Goal: Information Seeking & Learning: Compare options

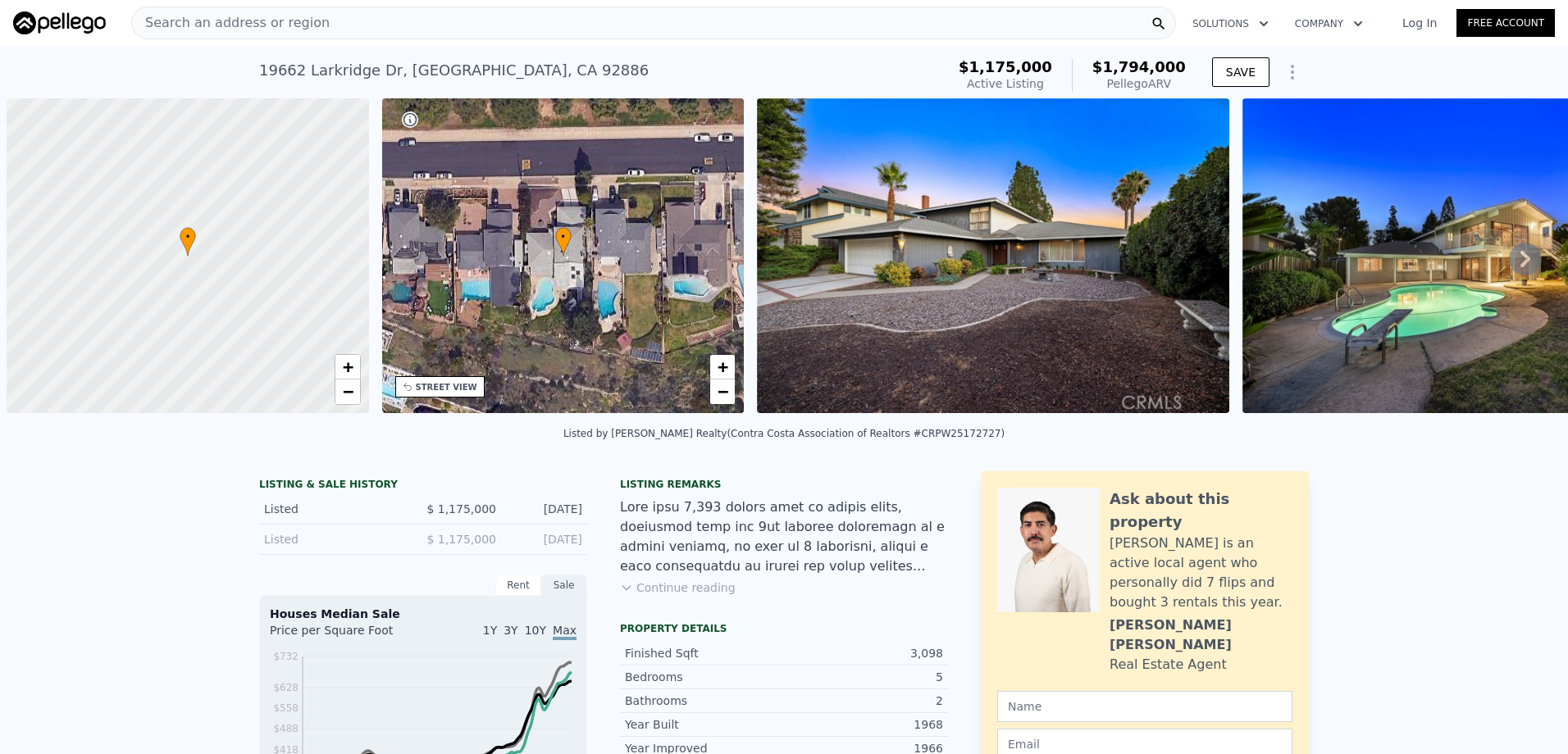
scroll to position [0, 6]
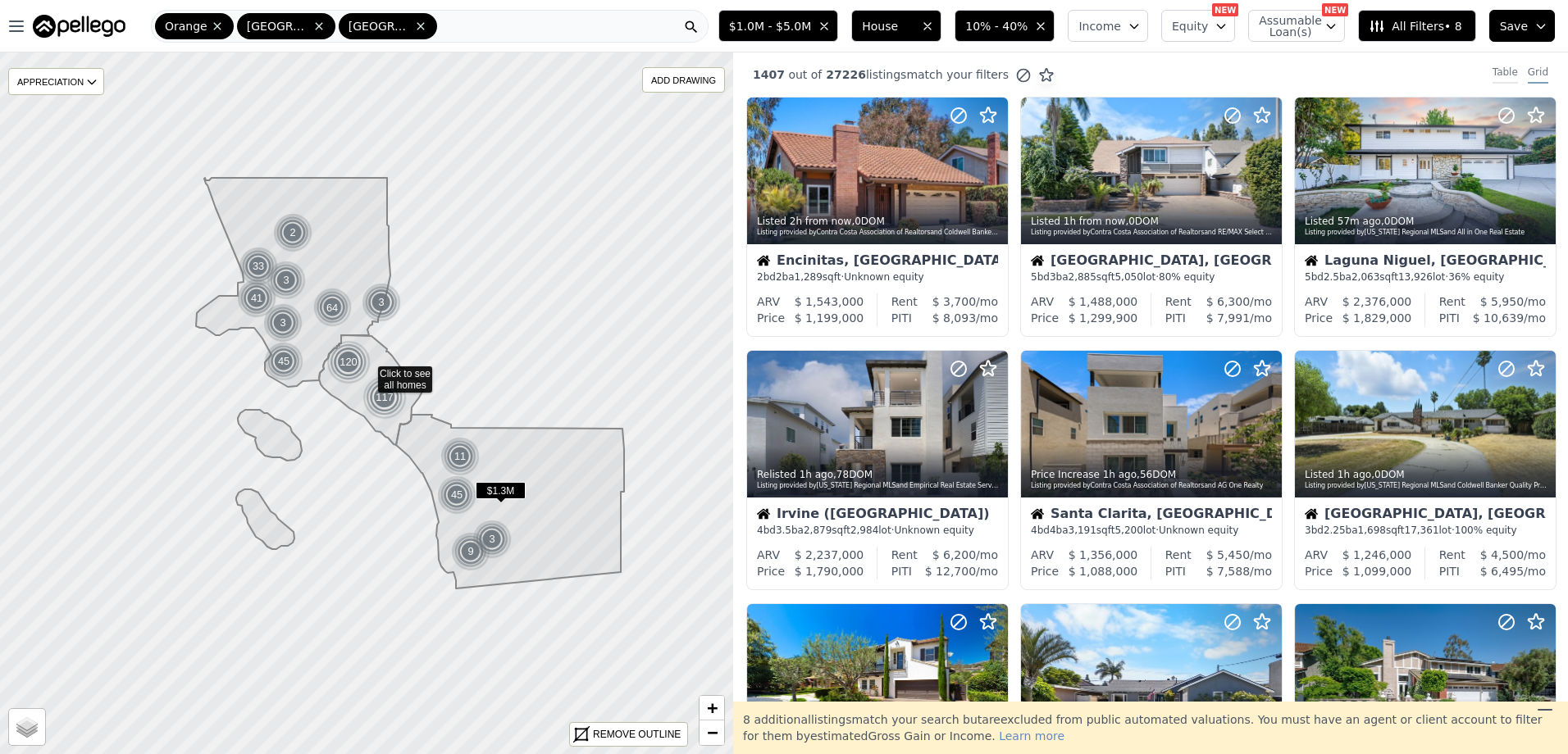
click at [1492, 70] on div "Table" at bounding box center [1505, 75] width 25 height 18
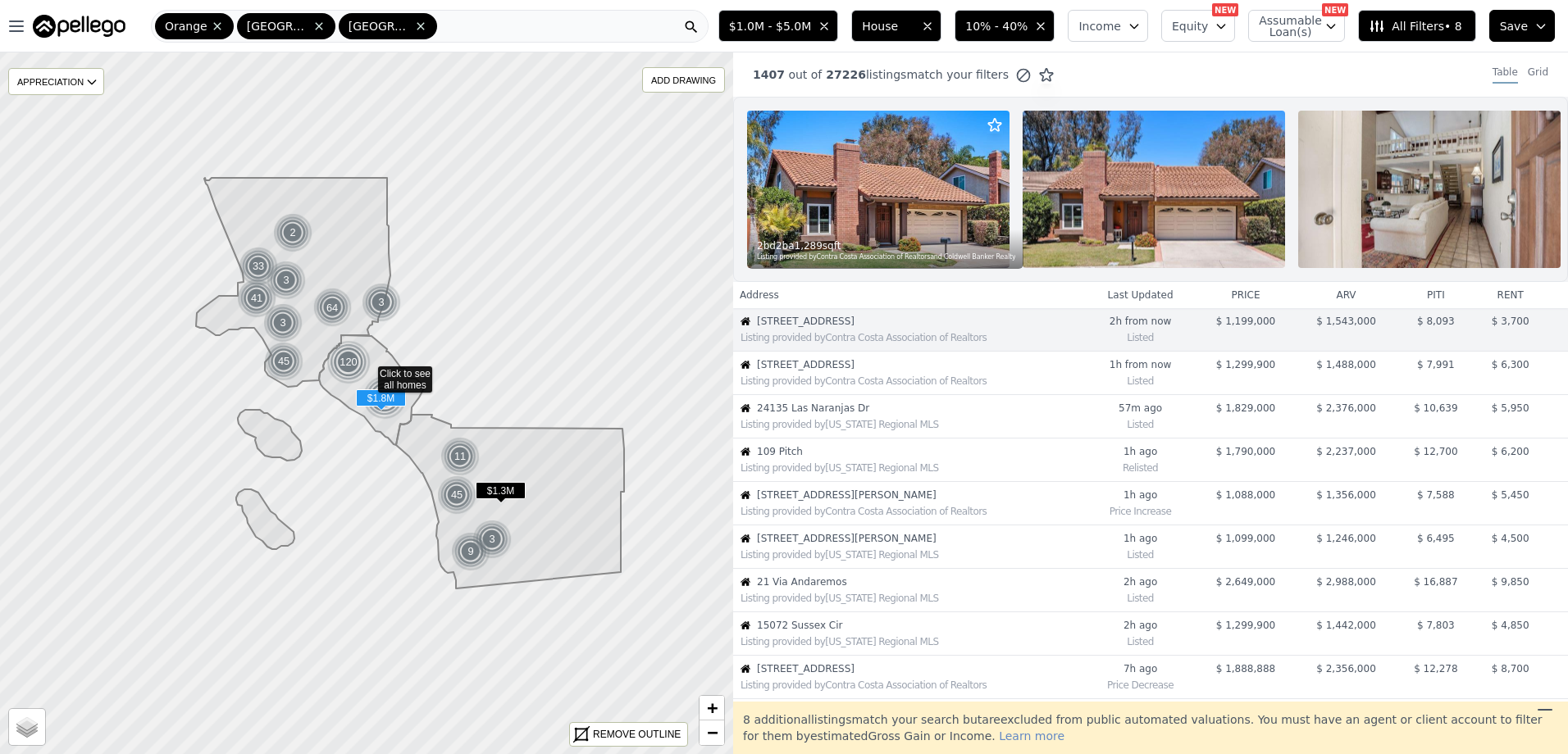
click at [882, 415] on span "24135 Las Naranjas Dr" at bounding box center [920, 408] width 327 height 13
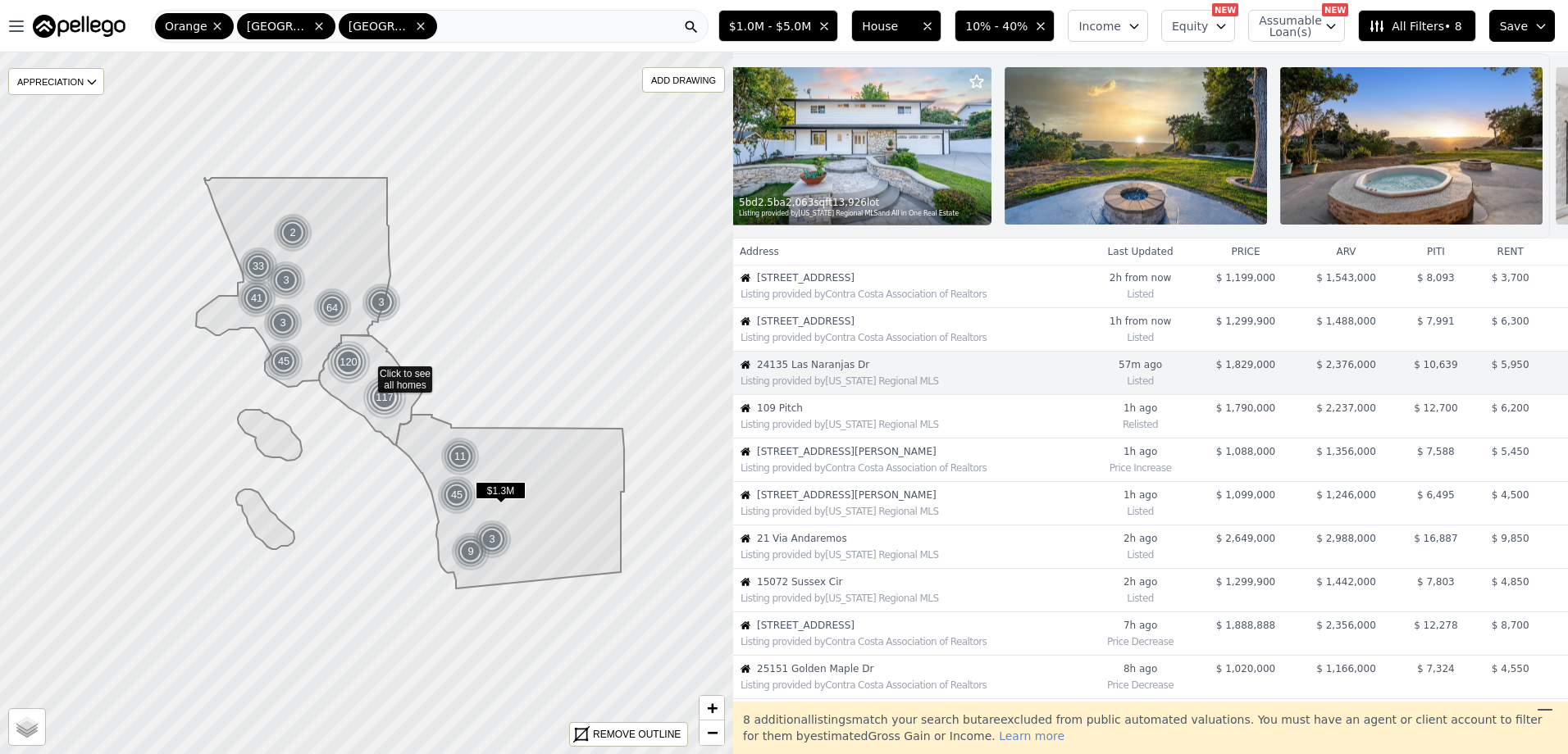
scroll to position [0, 11]
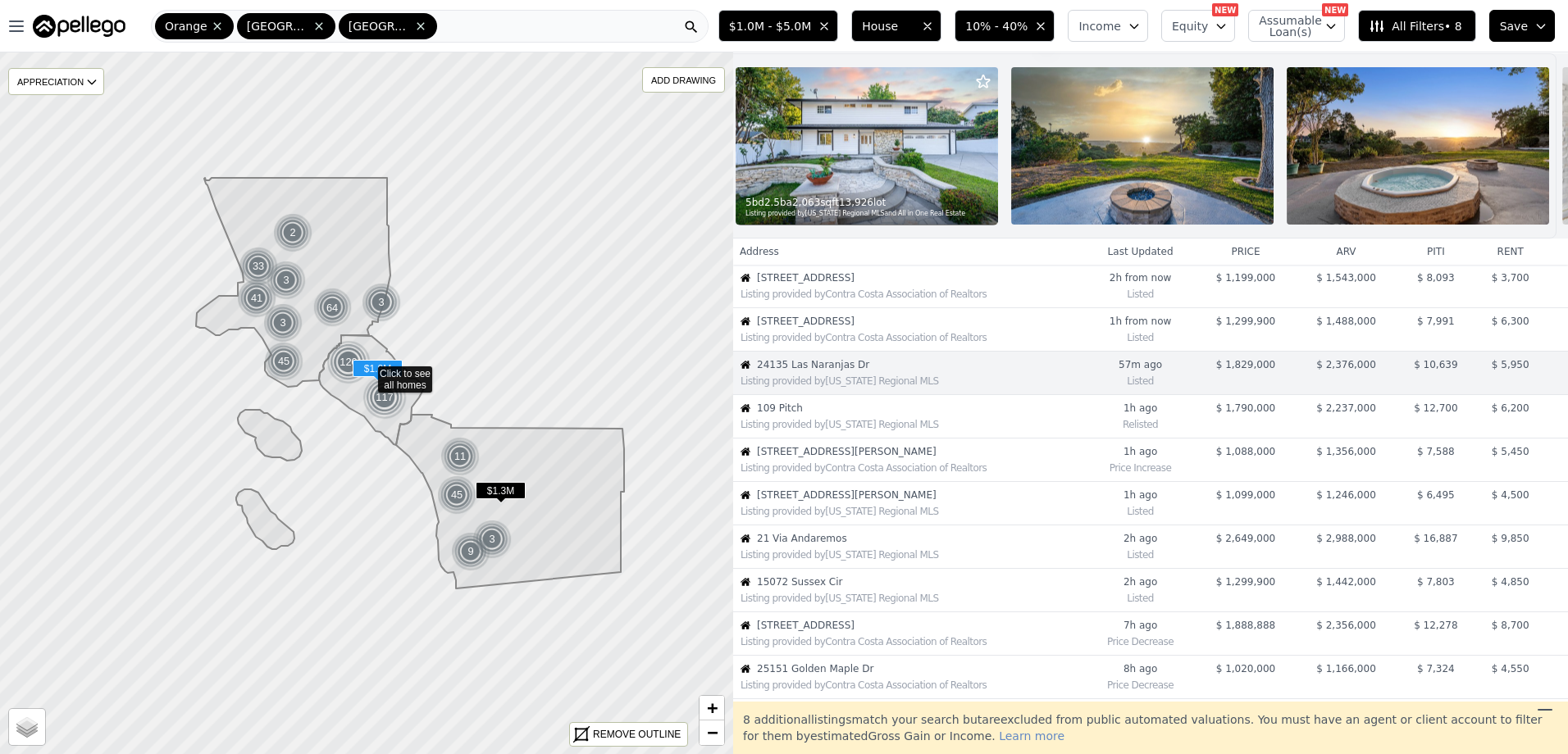
click at [969, 415] on span "109 Pitch" at bounding box center [920, 408] width 327 height 13
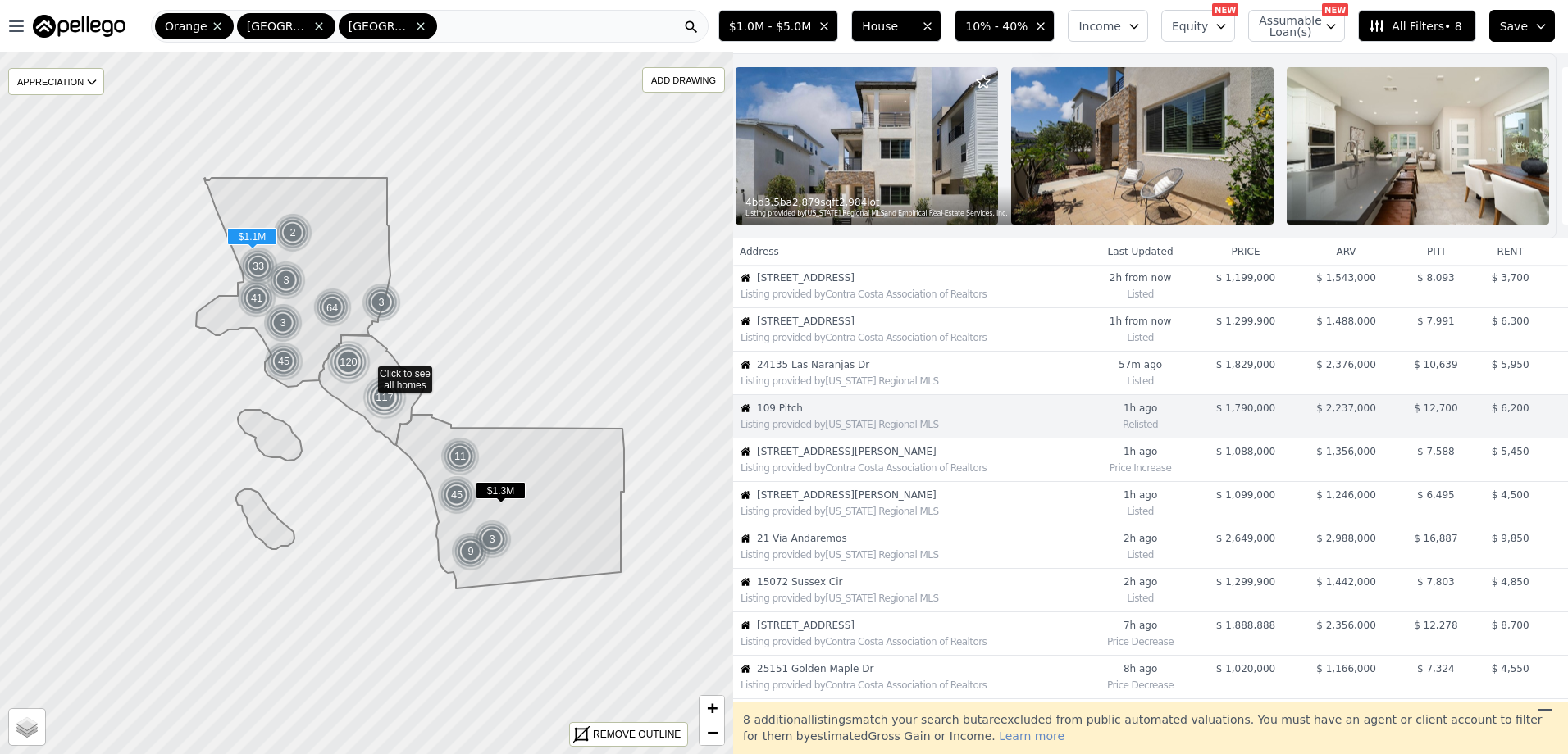
scroll to position [0, 0]
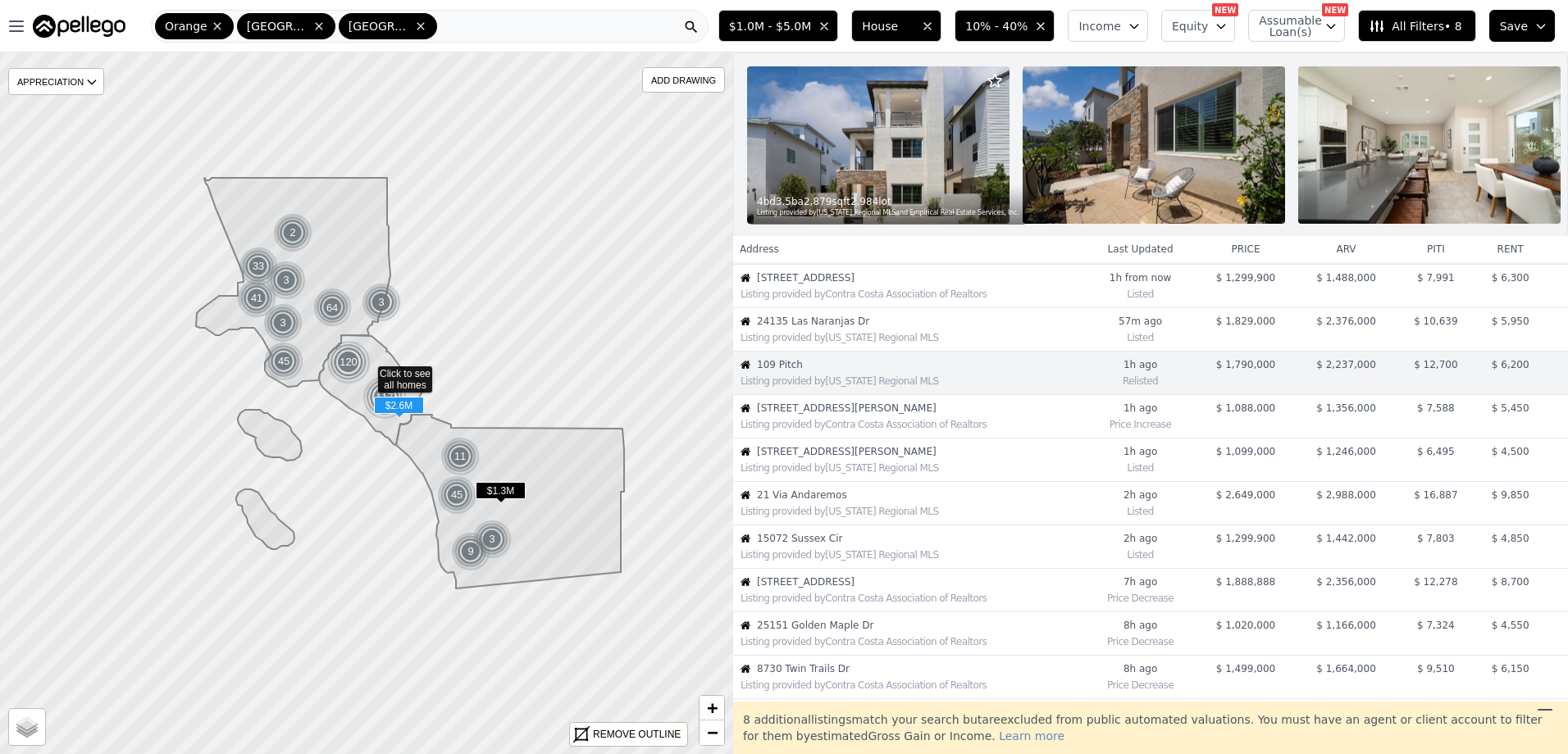
click at [974, 502] on span "21 Via Andaremos" at bounding box center [920, 495] width 327 height 13
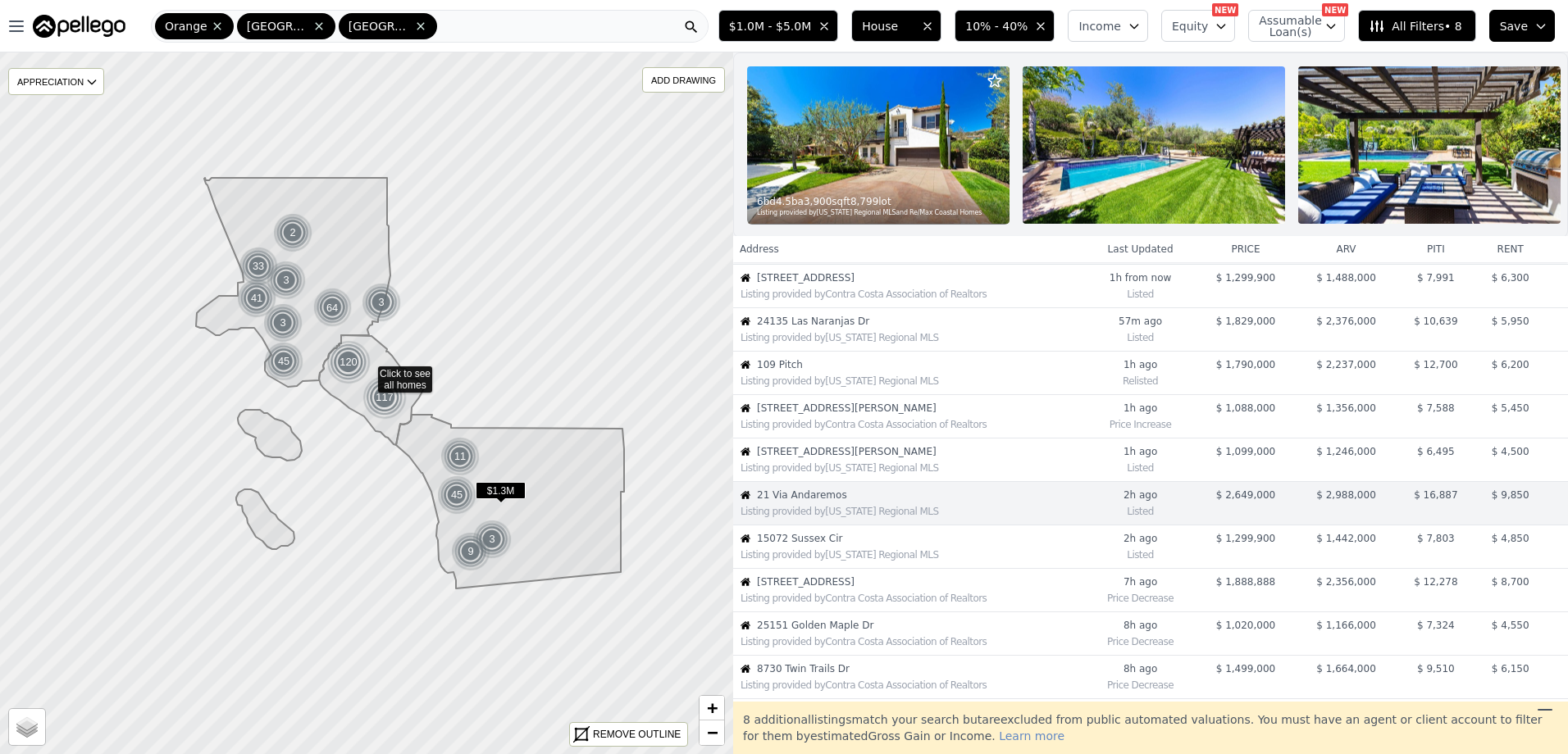
scroll to position [217, 0]
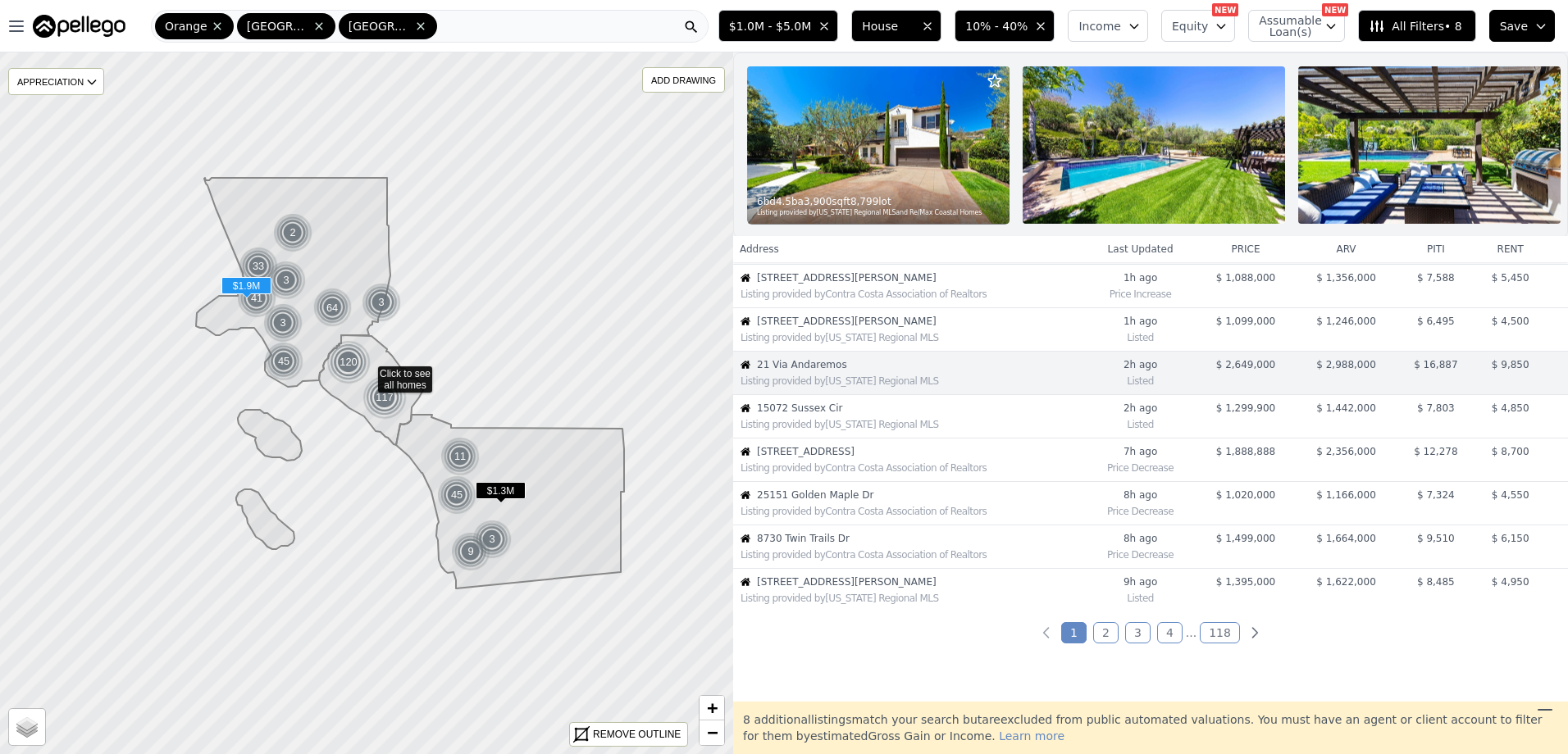
click at [969, 475] on div "Listing provided by Contra Costa Association of Realtors" at bounding box center [911, 468] width 344 height 13
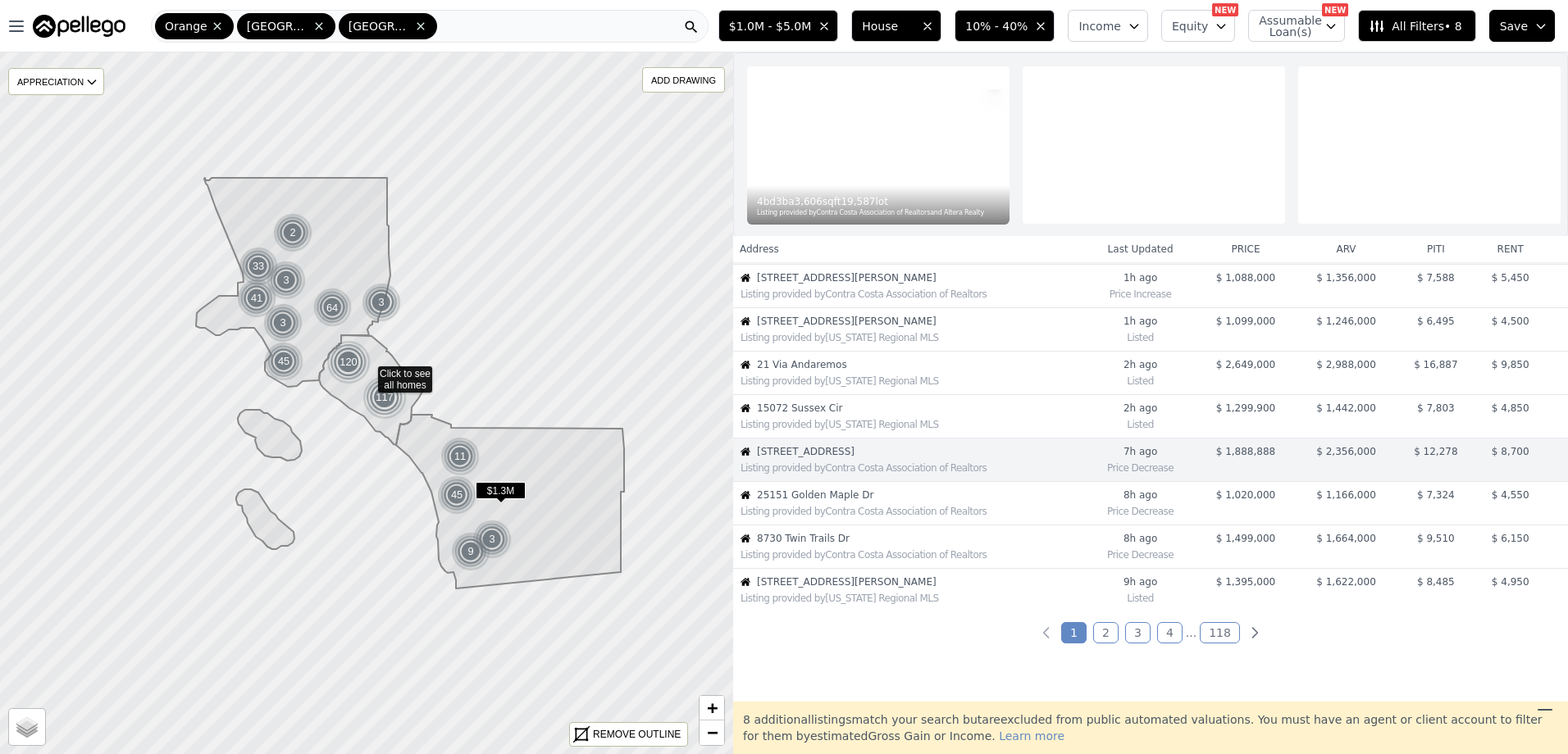
scroll to position [304, 0]
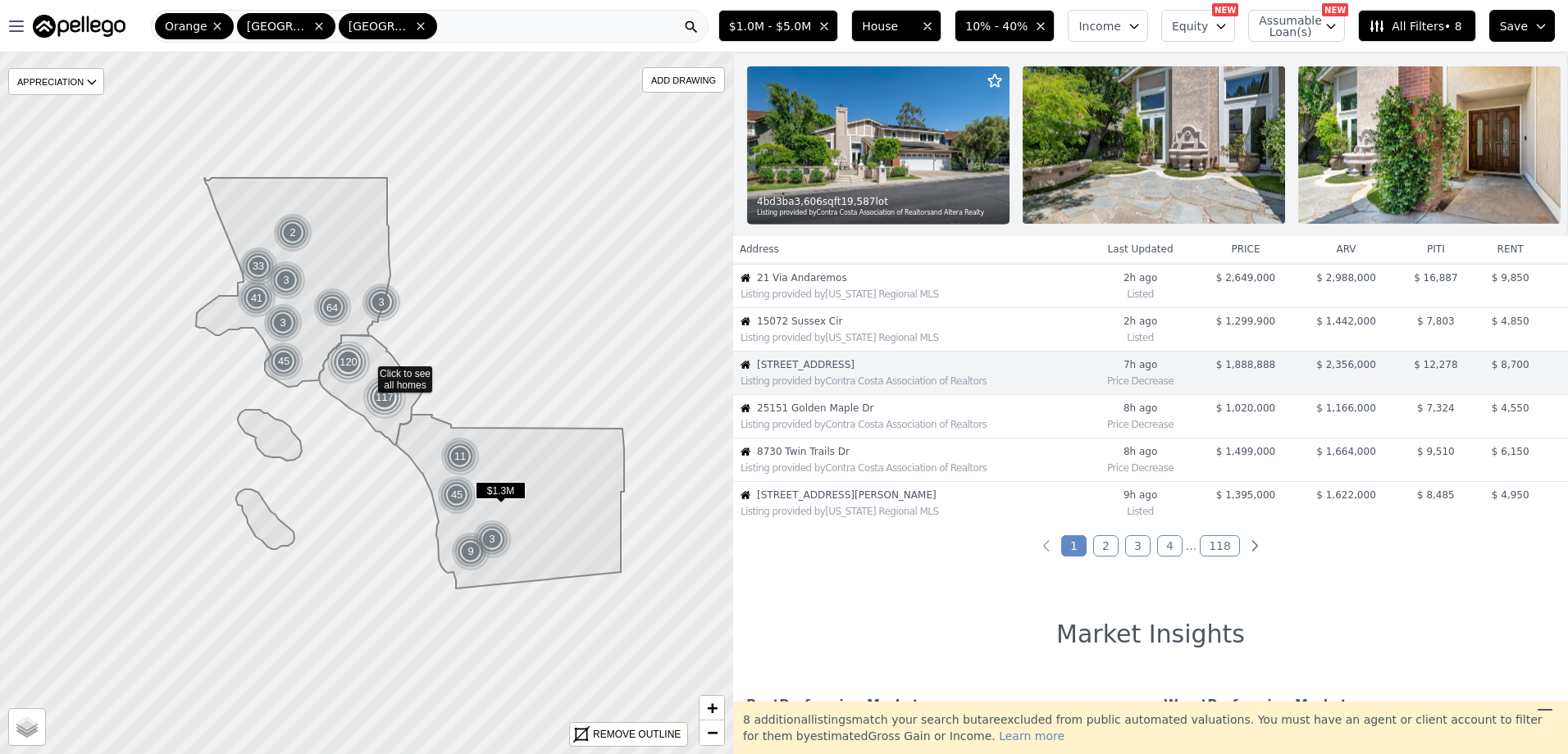
click at [1105, 553] on link "2" at bounding box center [1105, 546] width 25 height 21
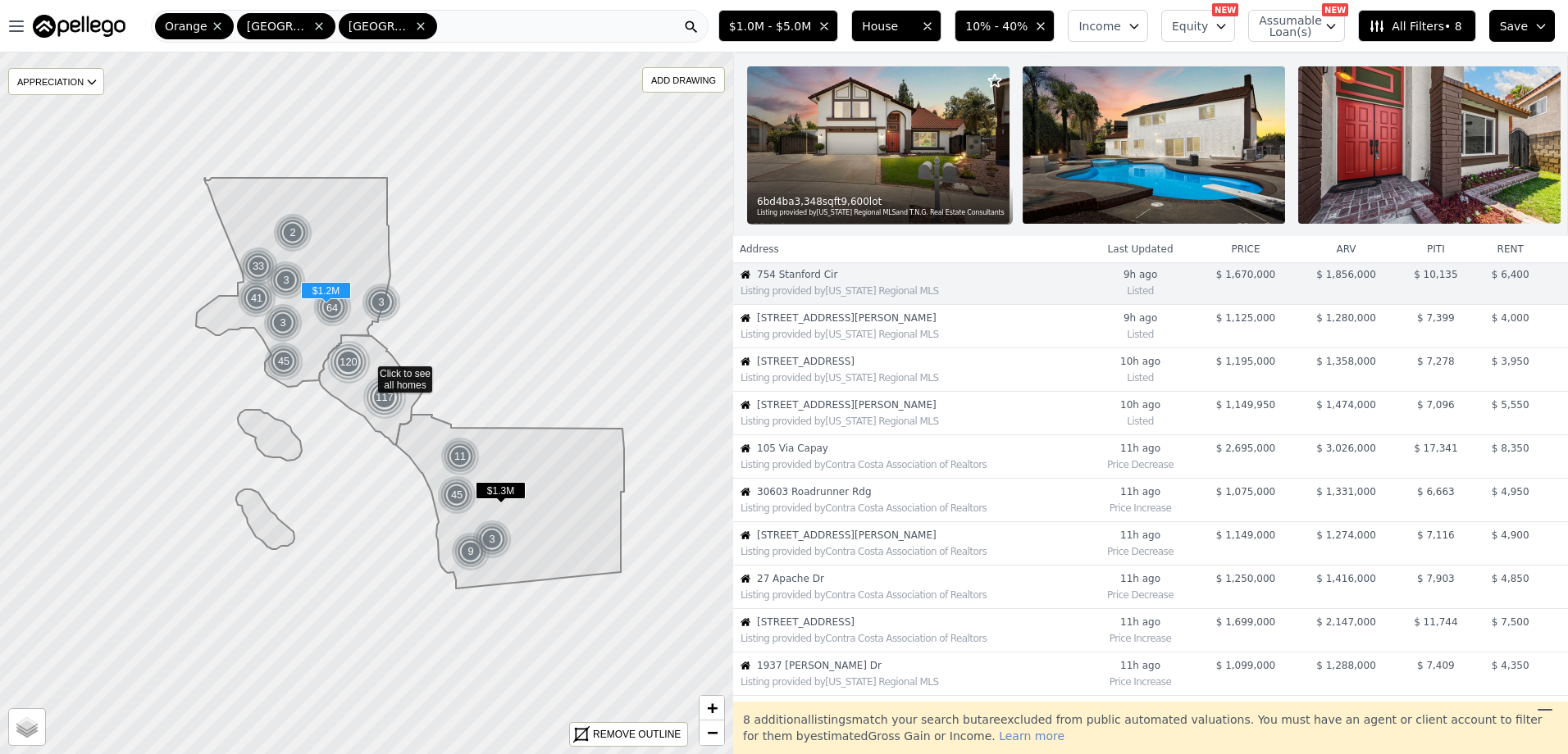
scroll to position [0, 0]
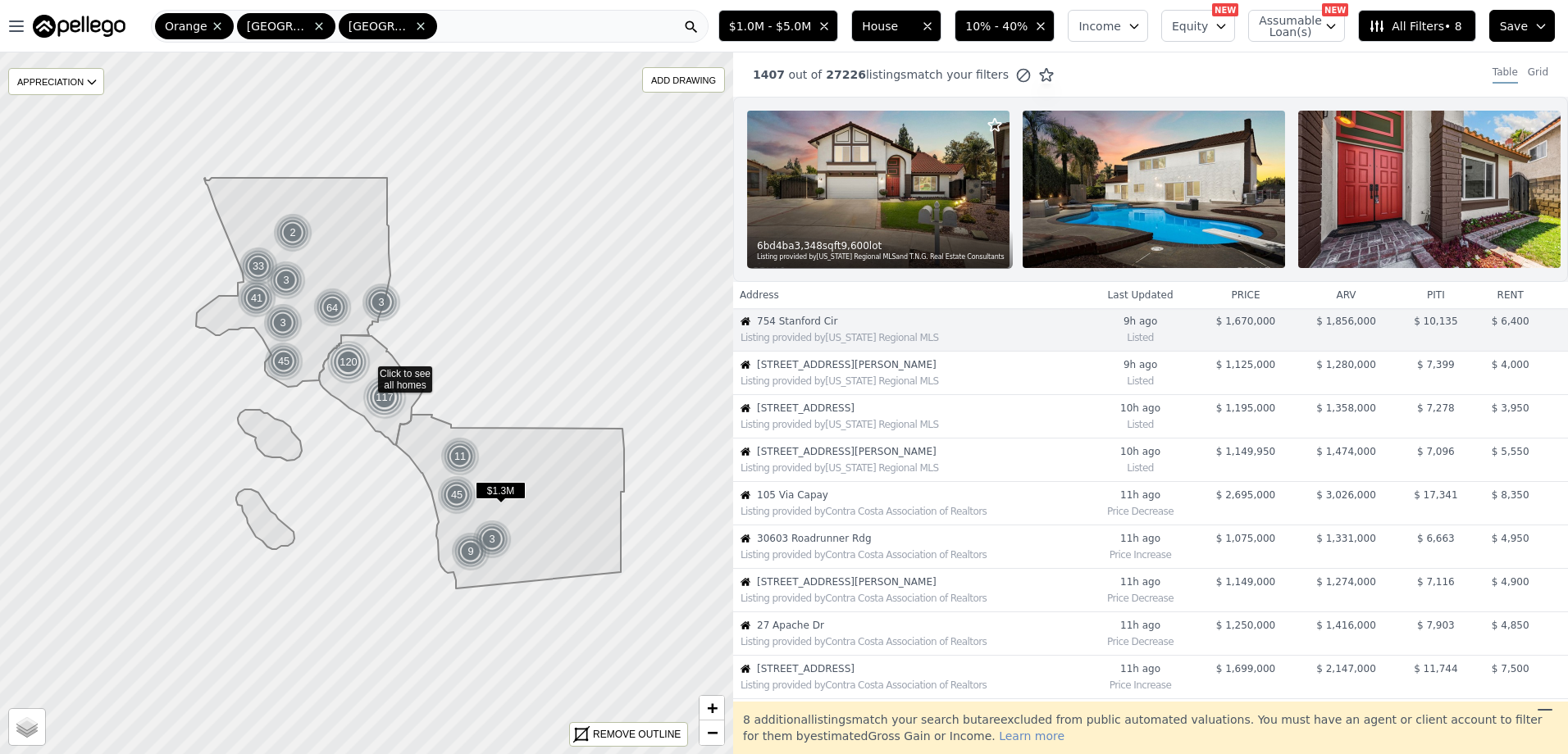
click at [1047, 31] on icon "button" at bounding box center [1040, 25] width 13 height 13
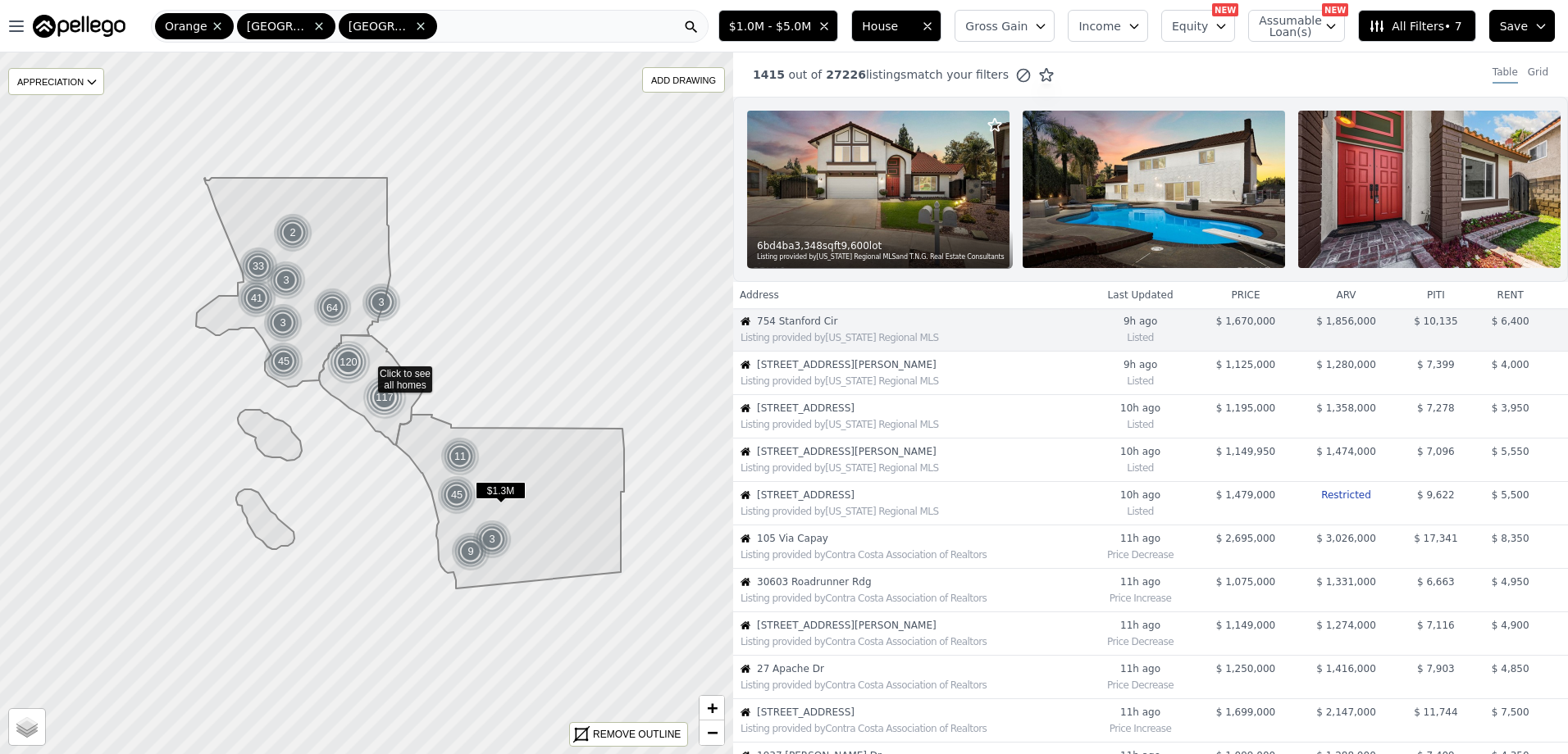
click at [1047, 31] on icon "button" at bounding box center [1040, 25] width 13 height 13
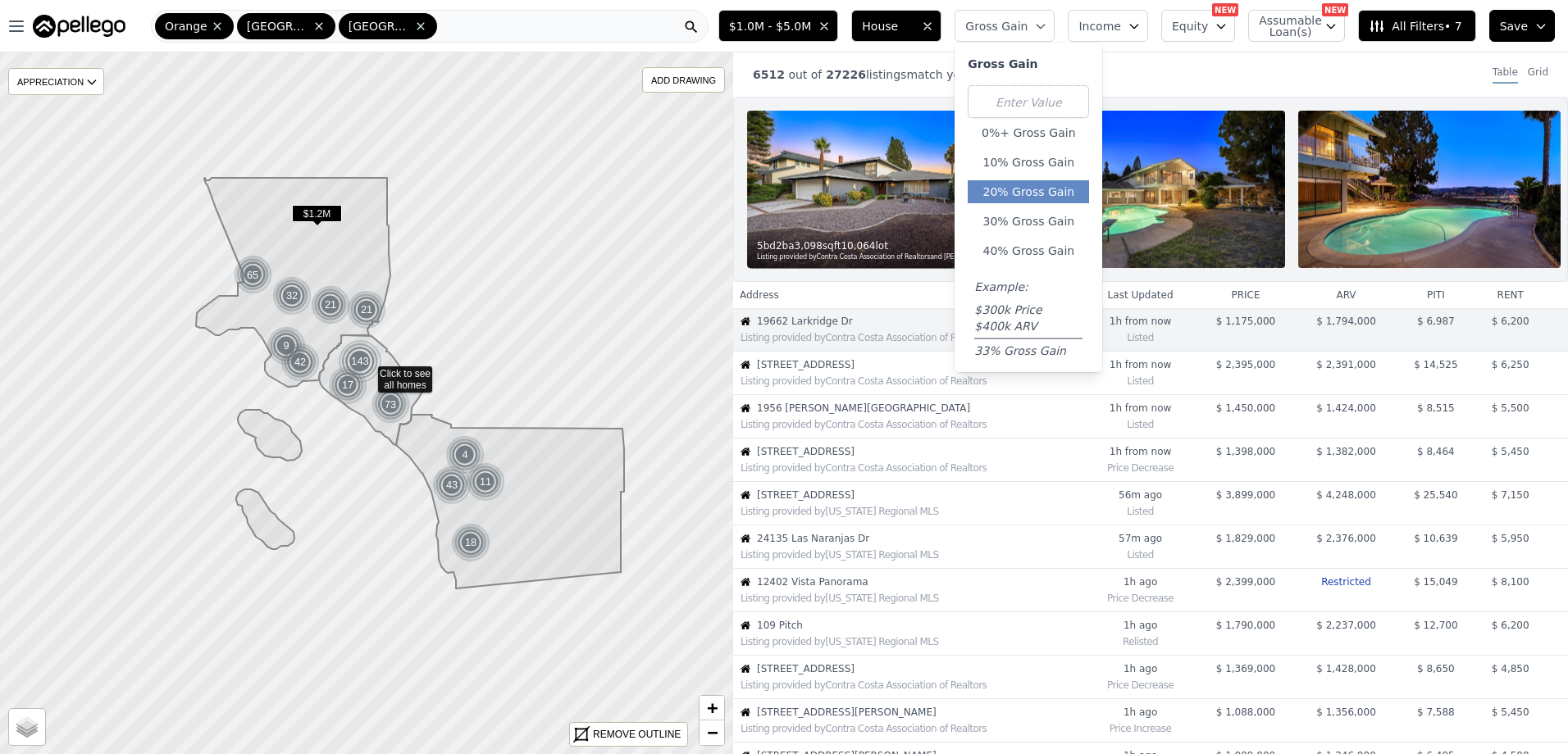
click at [1060, 185] on button "20% Gross Gain" at bounding box center [1028, 192] width 121 height 23
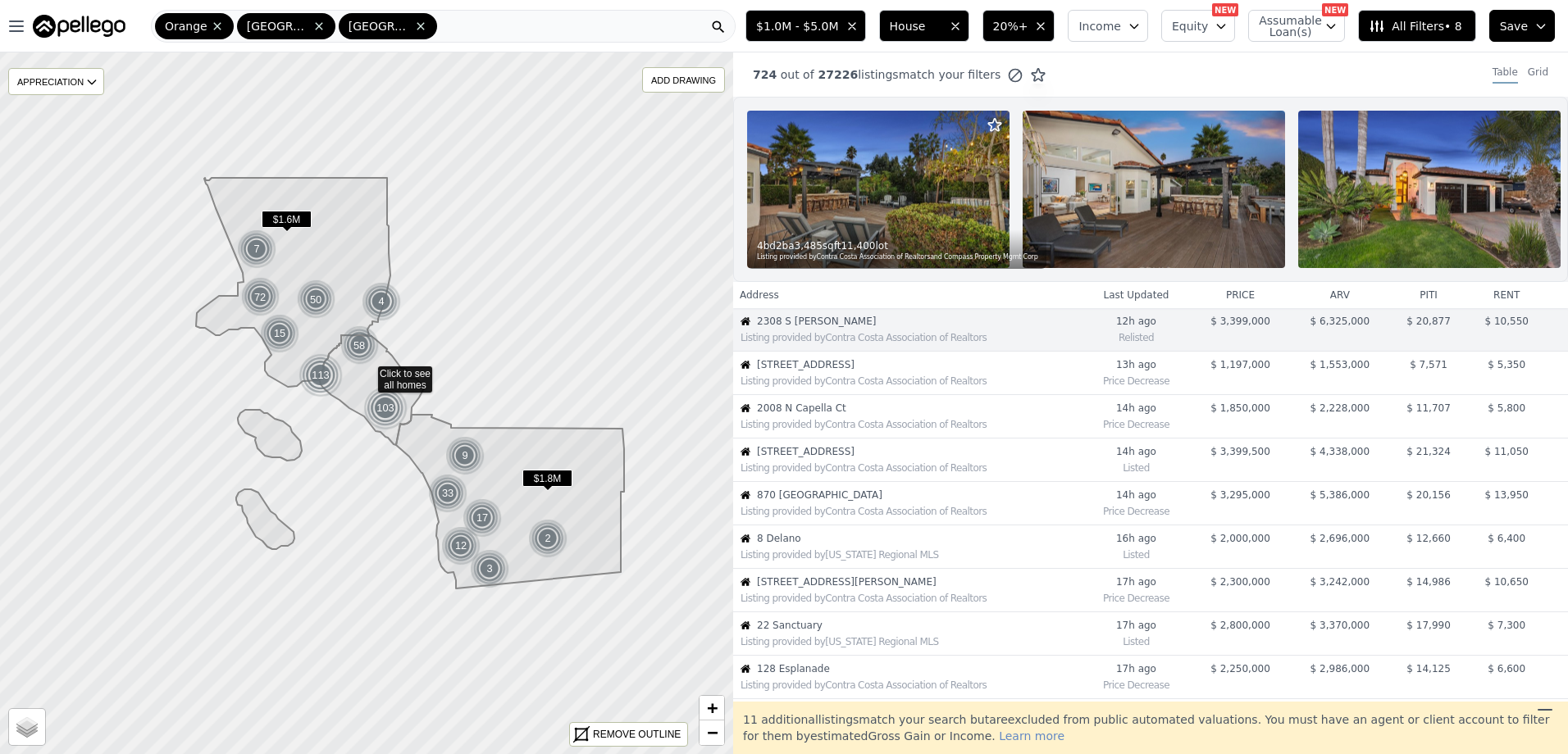
click at [1028, 29] on span "20%+" at bounding box center [1011, 26] width 35 height 17
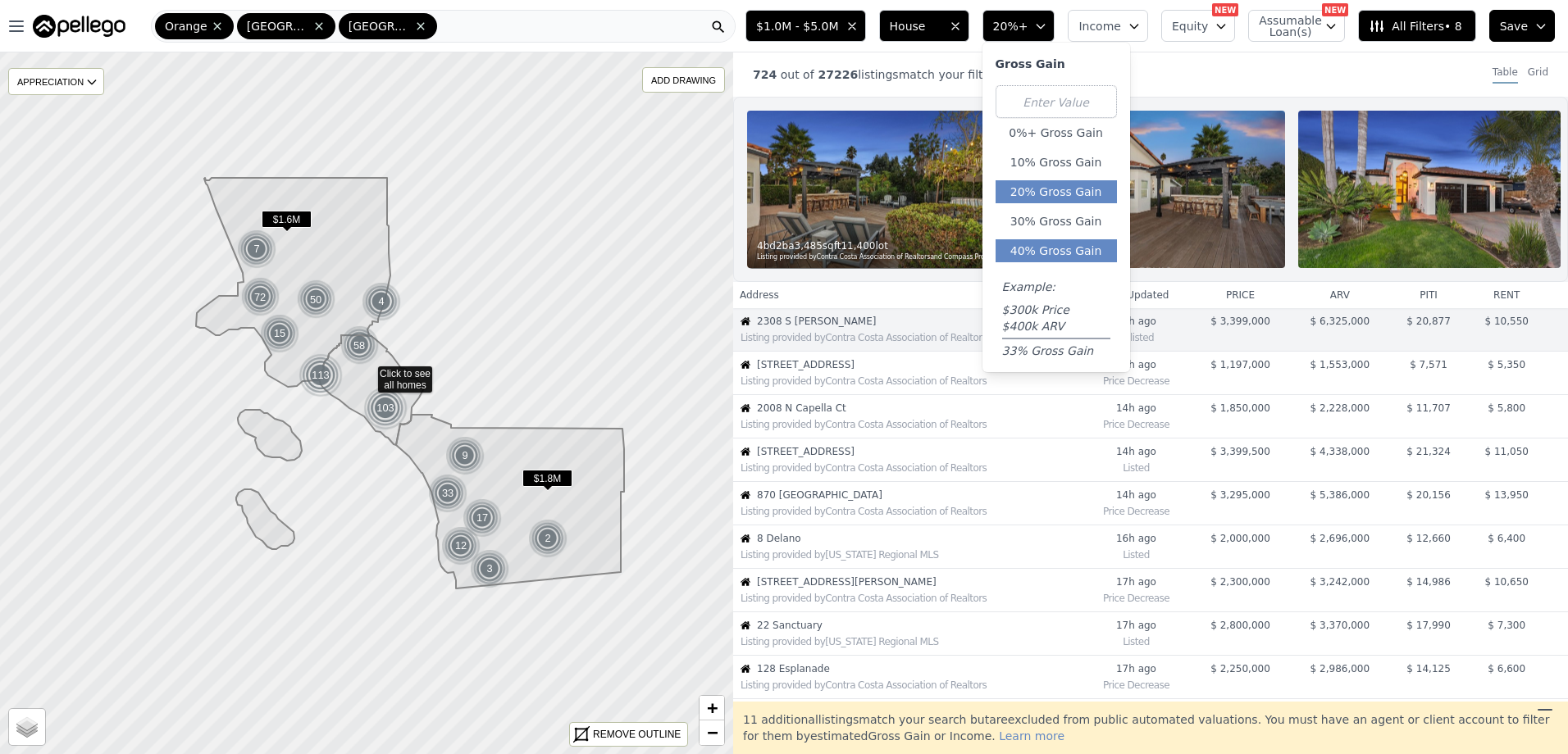
click at [1069, 250] on button "40% Gross Gain" at bounding box center [1056, 250] width 121 height 23
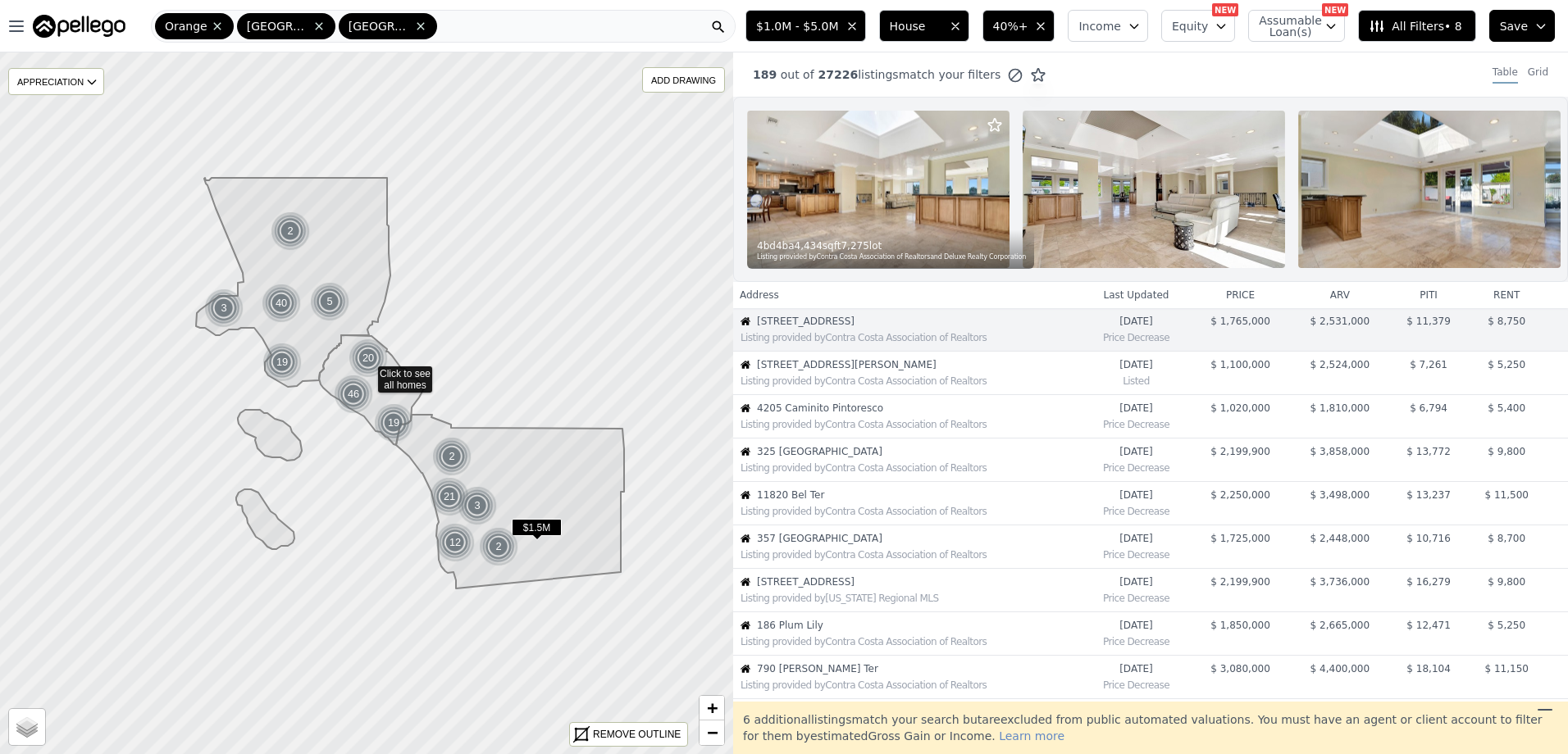
click at [1448, 30] on span "All Filters • 8" at bounding box center [1414, 26] width 92 height 17
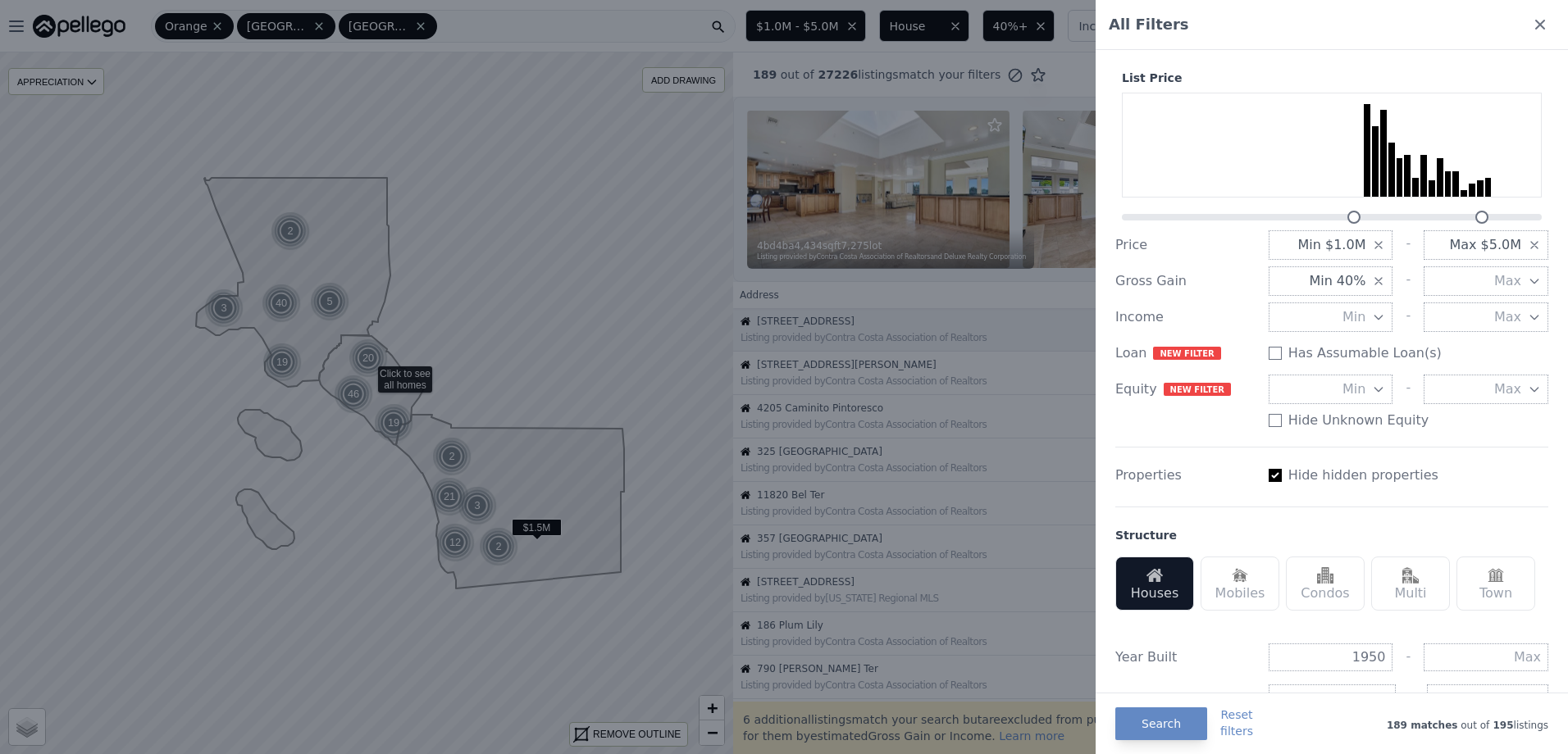
click at [1372, 385] on icon "button" at bounding box center [1378, 389] width 13 height 13
click at [1354, 479] on button "20%" at bounding box center [1331, 478] width 125 height 30
click at [1528, 391] on icon "button" at bounding box center [1534, 389] width 13 height 13
click at [1499, 566] on button "100%" at bounding box center [1485, 573] width 125 height 30
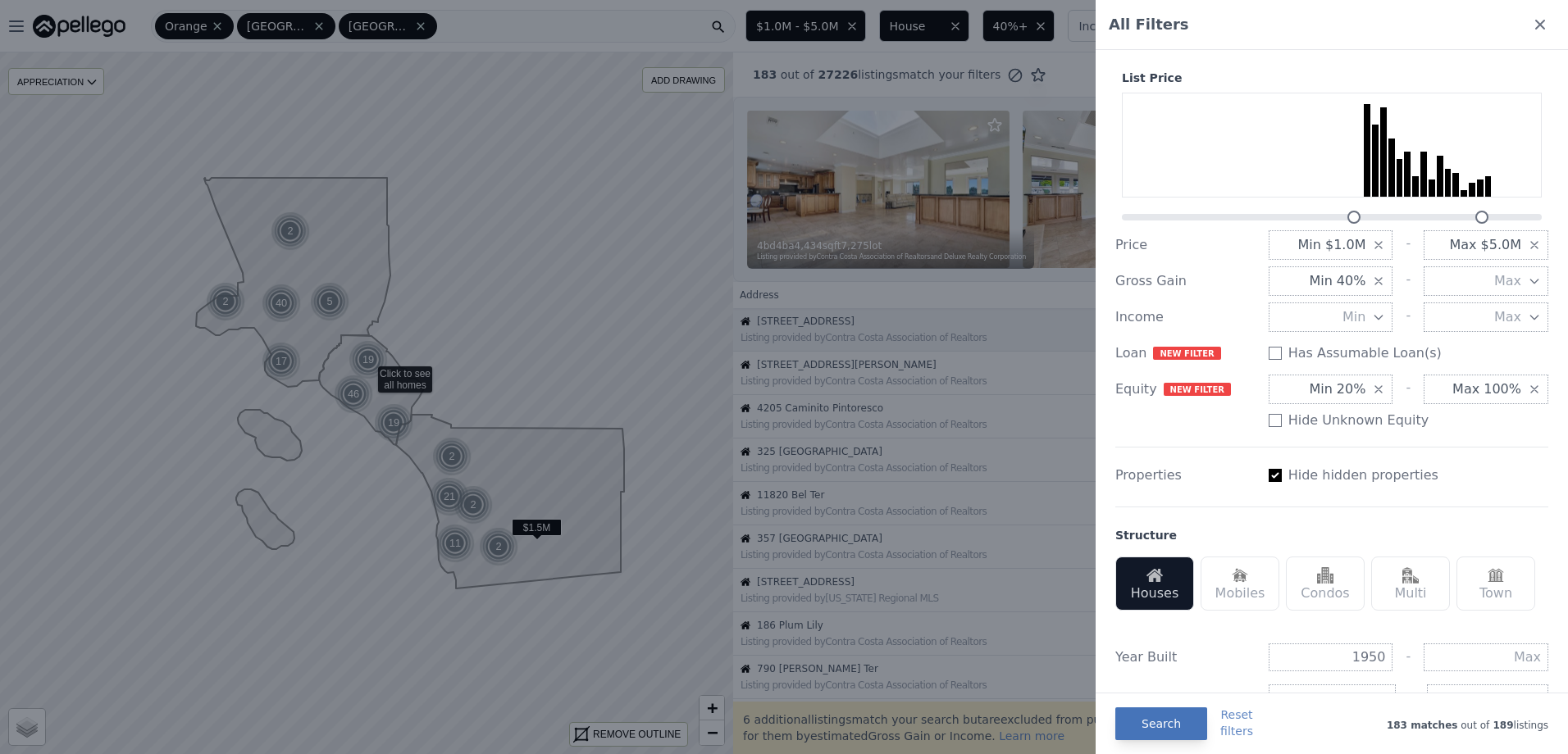
click at [1154, 725] on button "Search" at bounding box center [1161, 723] width 91 height 33
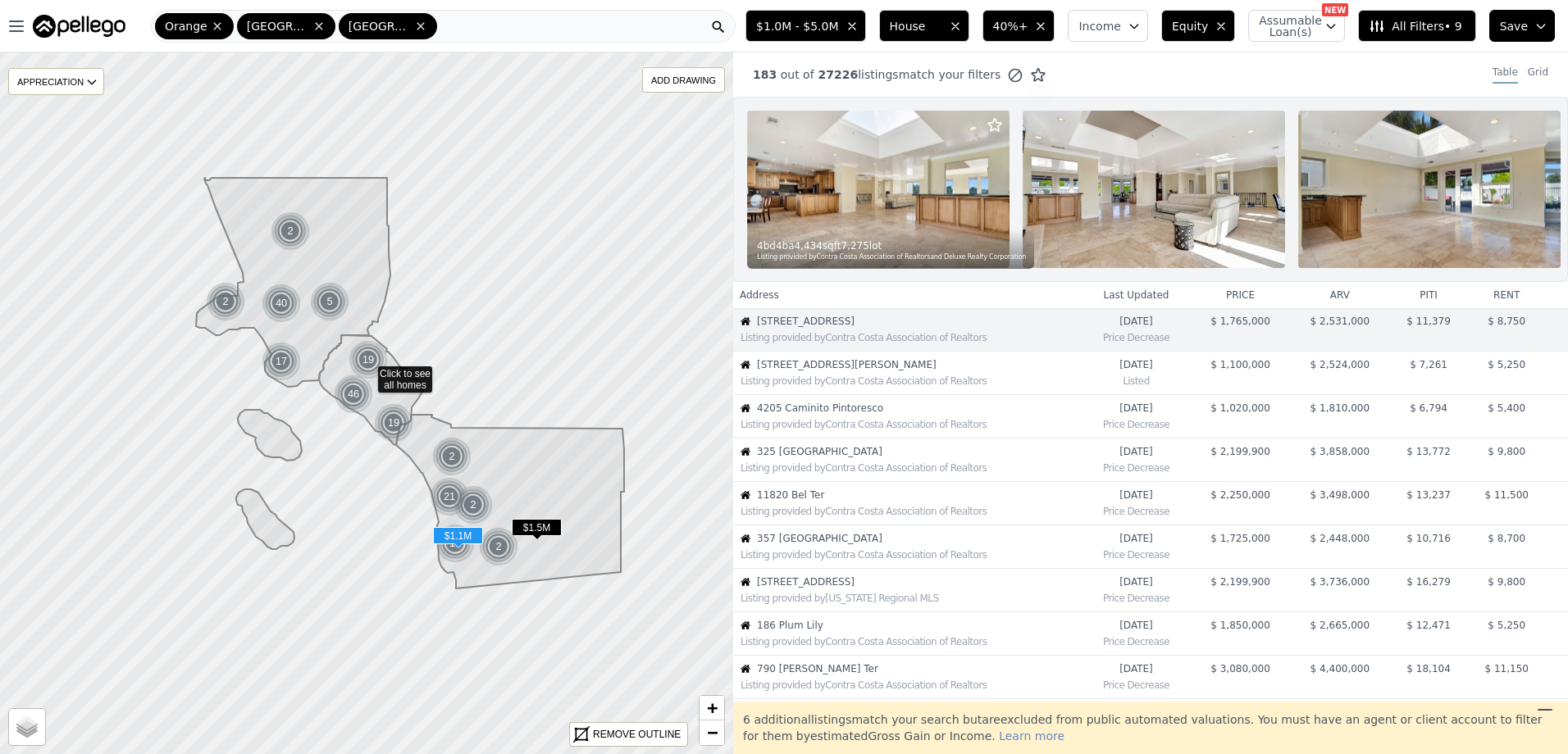
click at [897, 388] on div "Listing provided by Contra Costa Association of Realtors" at bounding box center [910, 381] width 340 height 13
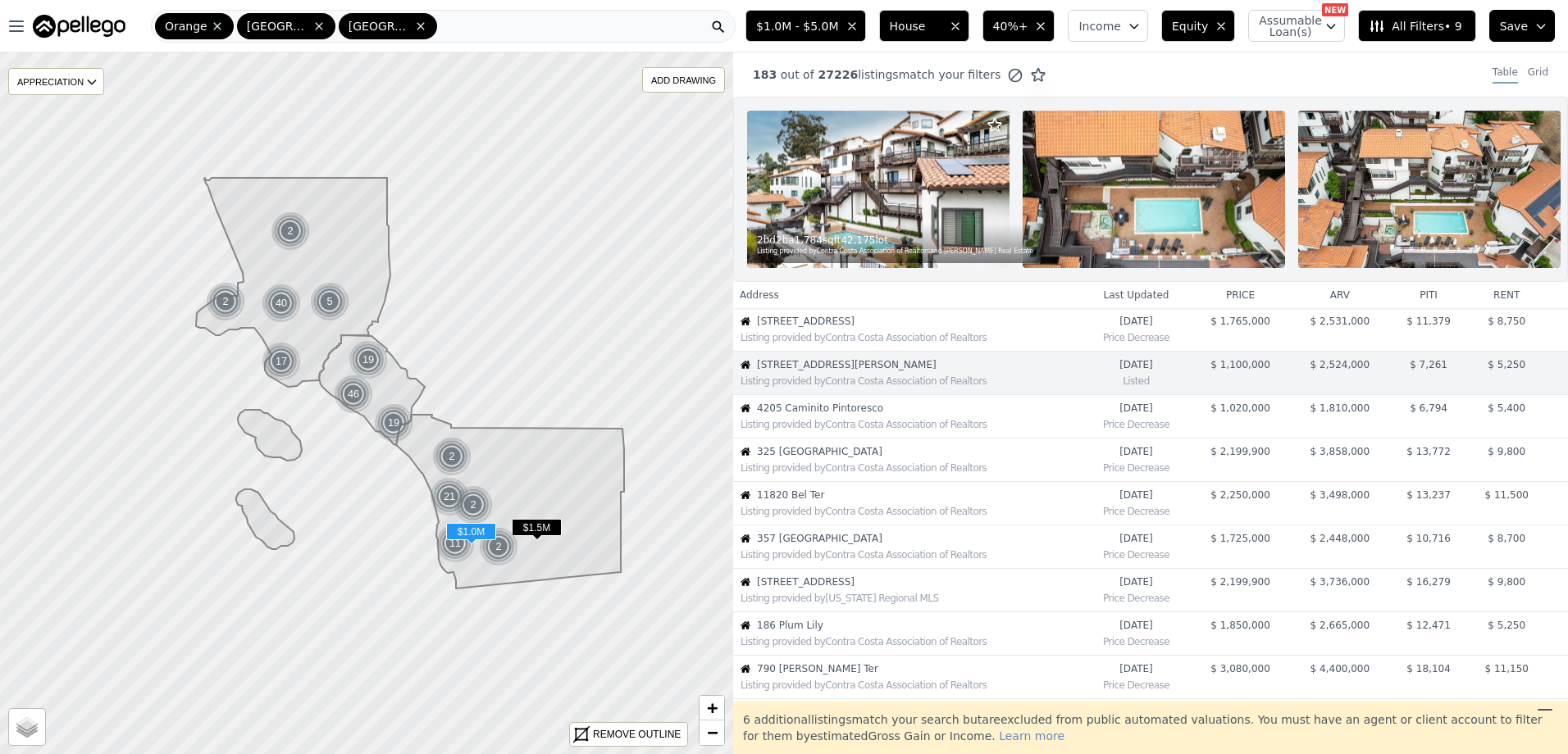
click at [893, 431] on div "Listing provided by Contra Costa Association of Realtors" at bounding box center [910, 424] width 340 height 13
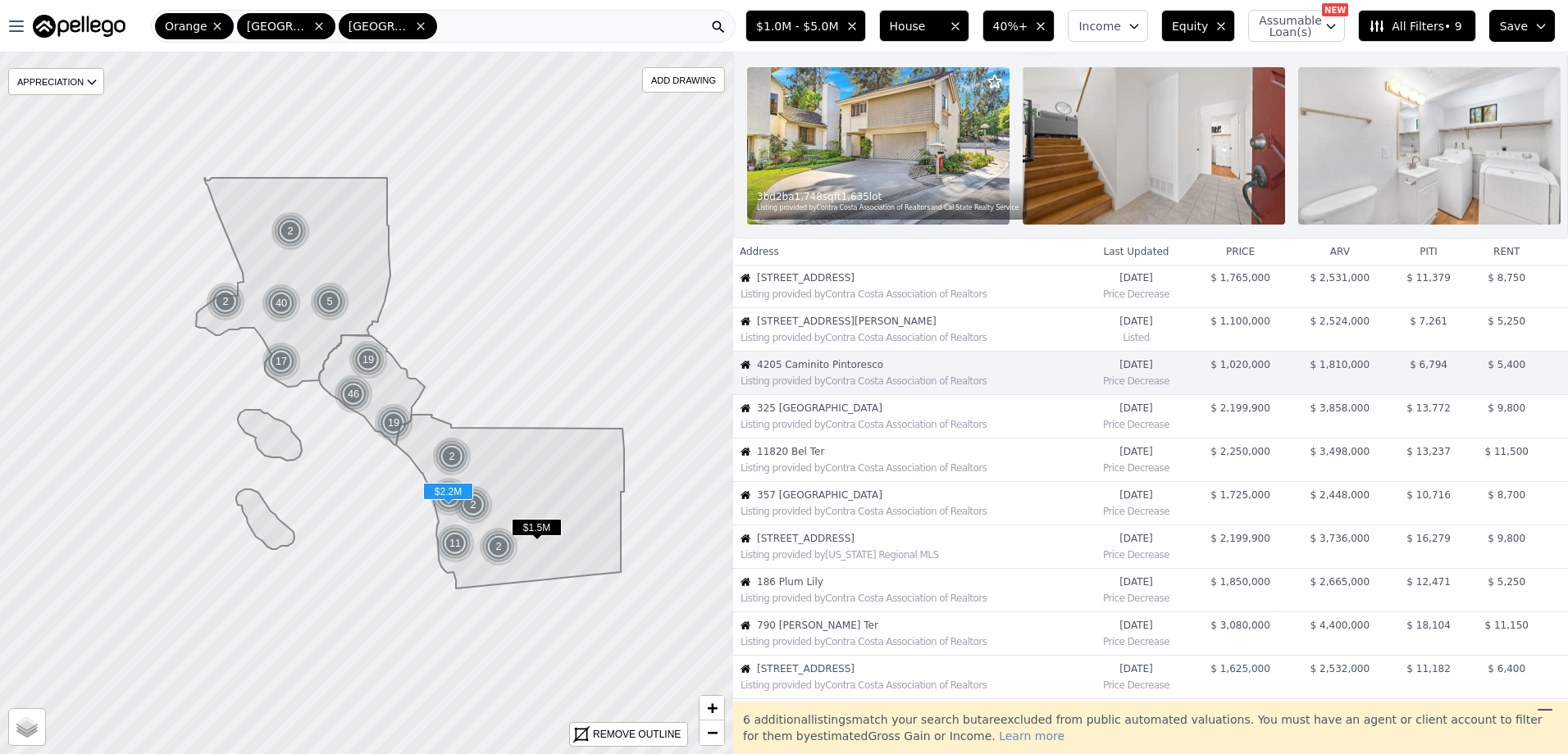
click at [806, 415] on span "325 [GEOGRAPHIC_DATA]" at bounding box center [918, 408] width 323 height 13
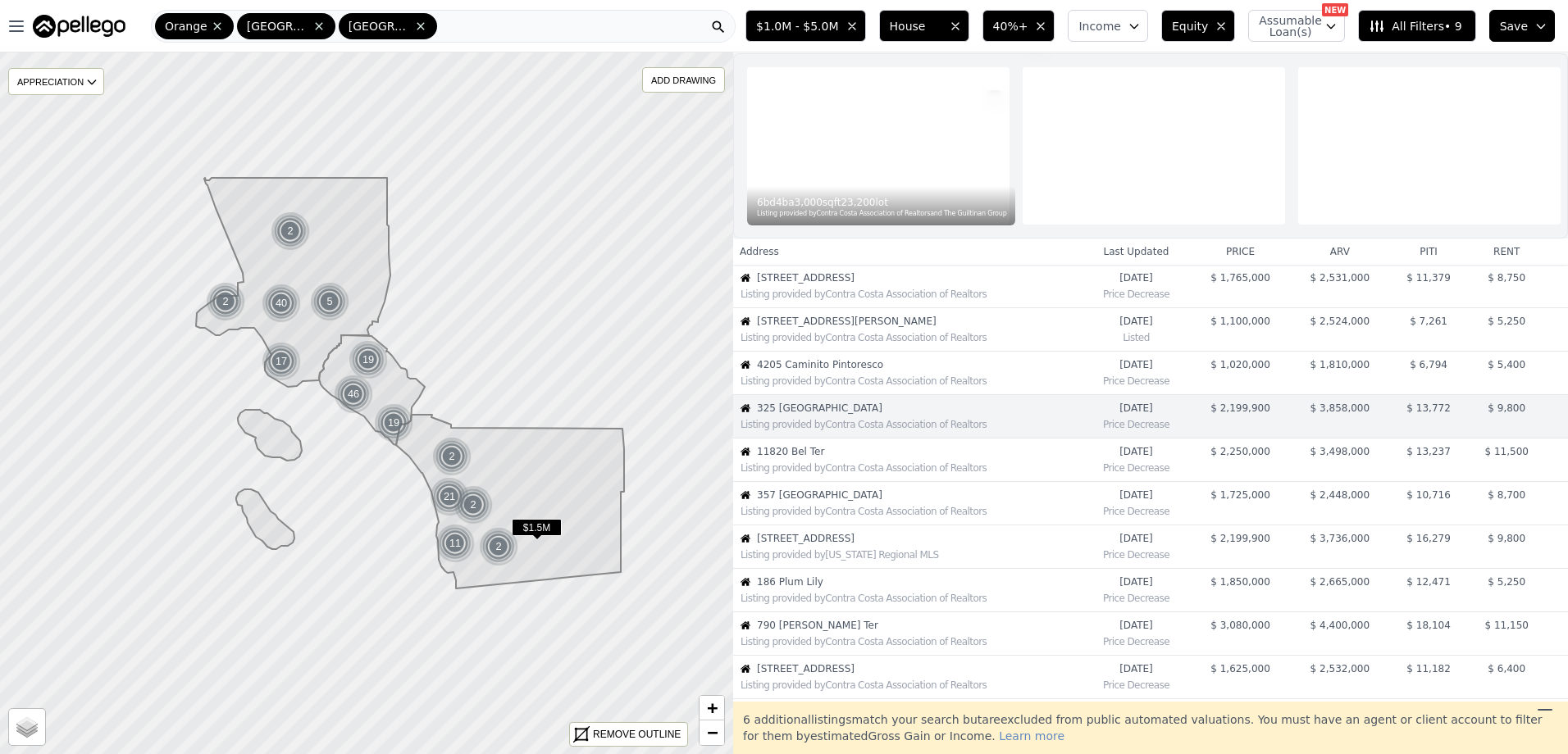
scroll to position [87, 0]
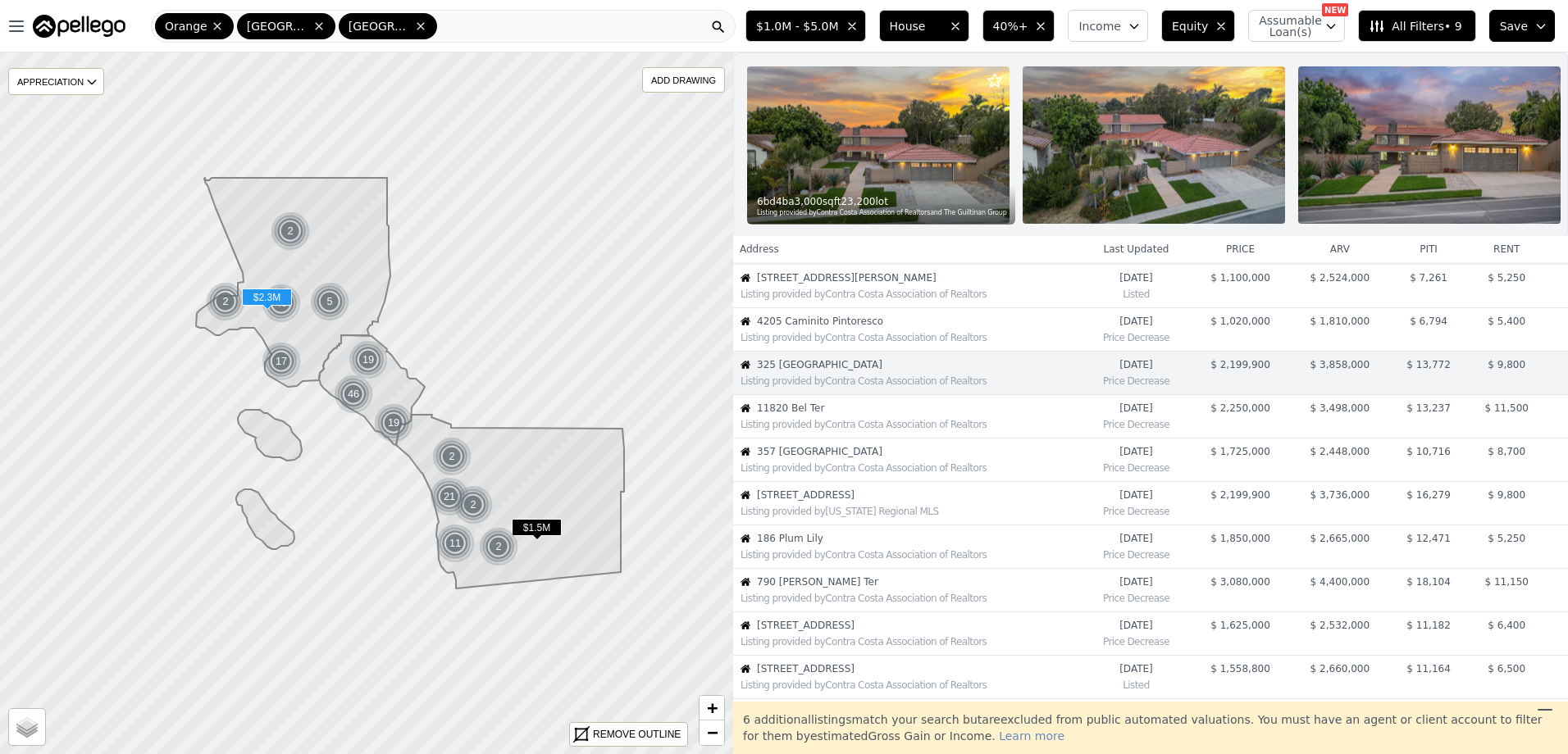
click at [816, 415] on span "11820 Bel Ter" at bounding box center [918, 408] width 323 height 13
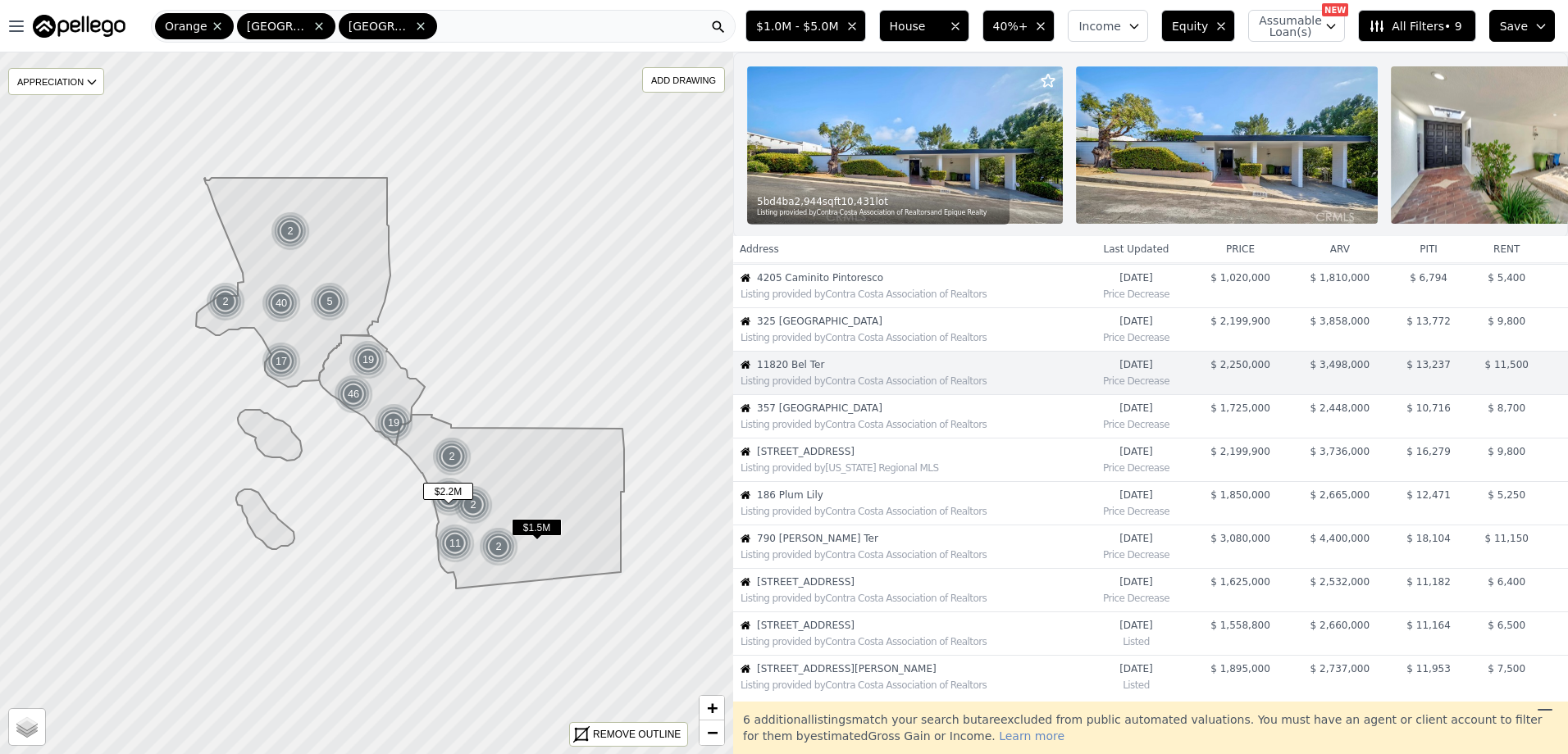
click at [820, 343] on div "Listing provided by Contra Costa Association of Realtors" at bounding box center [907, 336] width 347 height 17
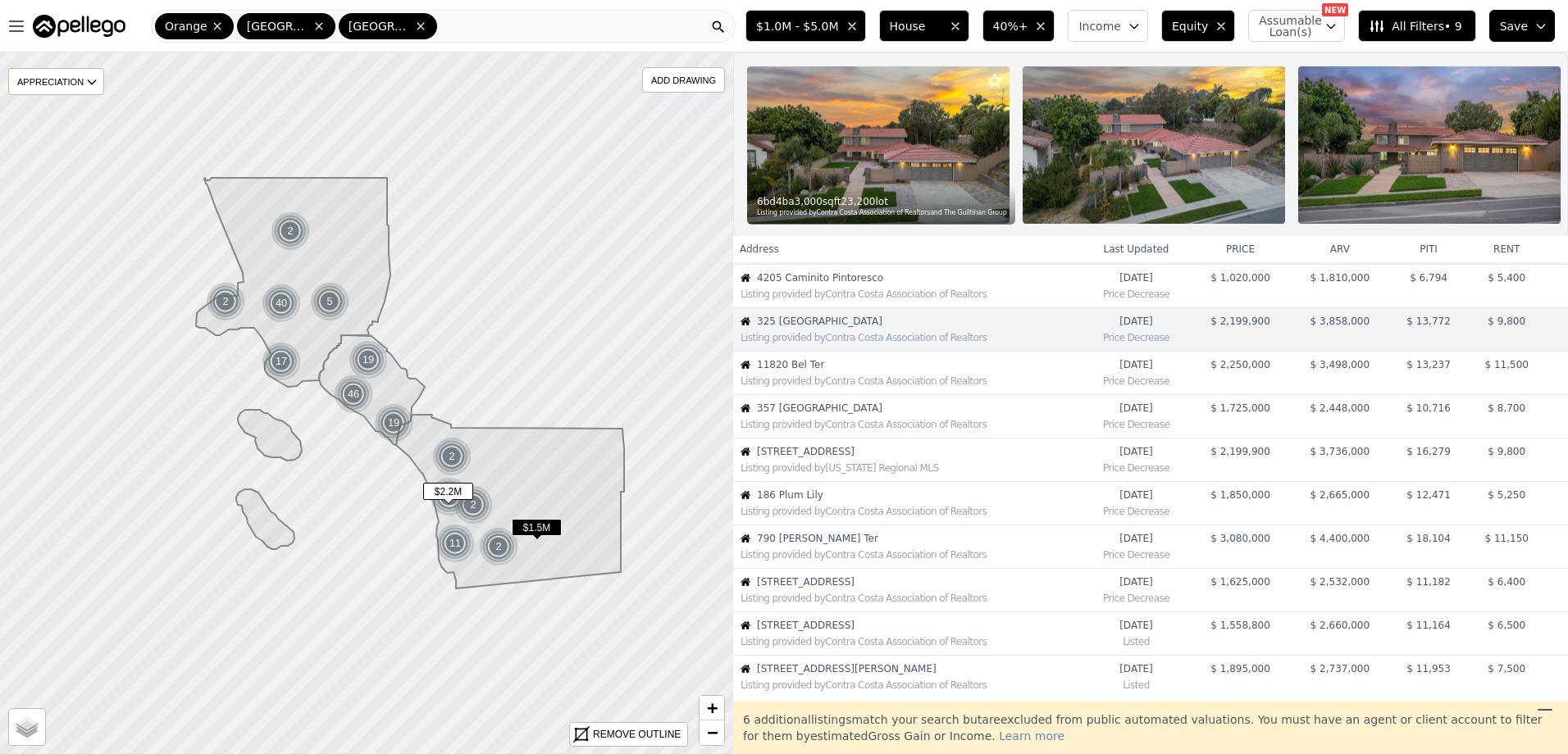
scroll to position [87, 0]
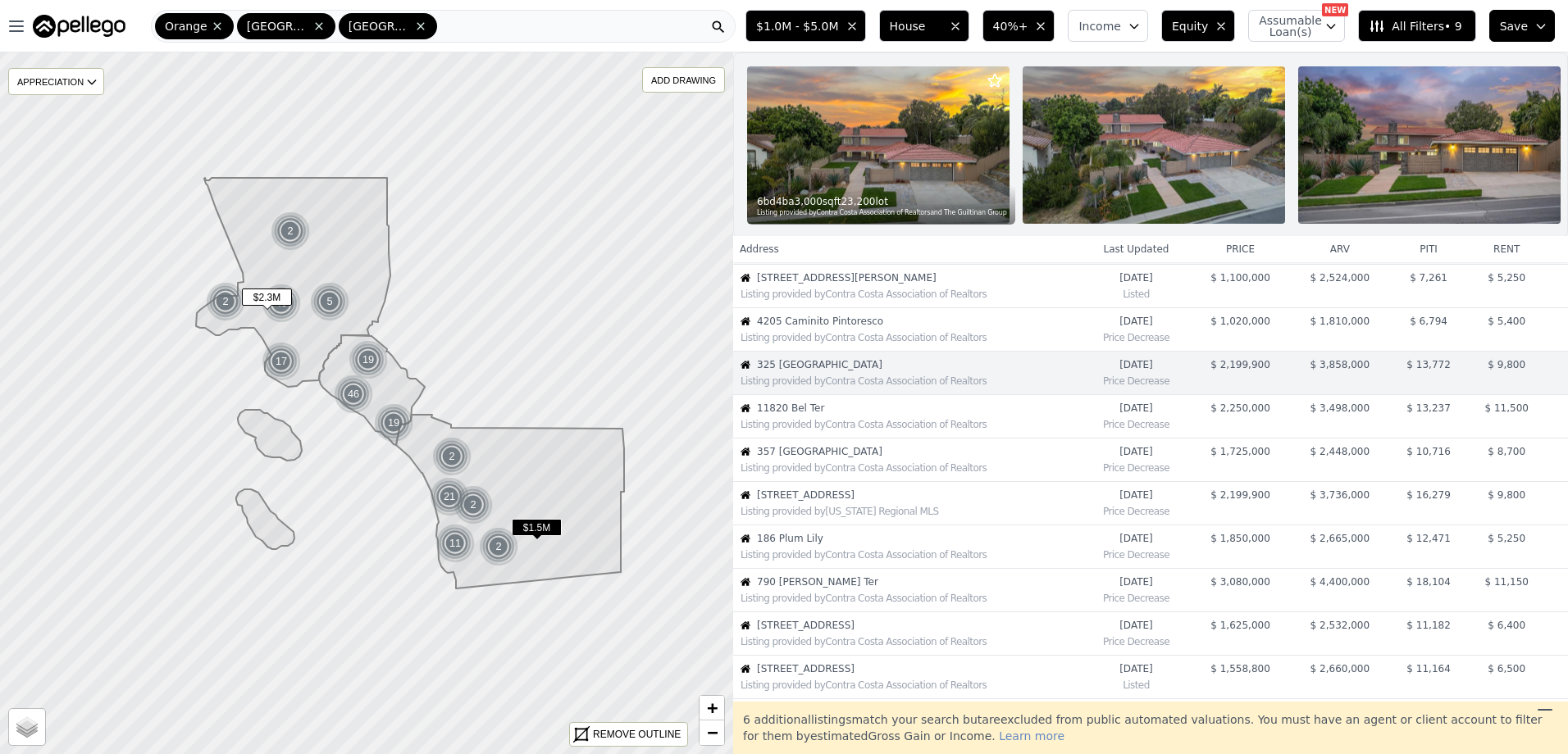
click at [842, 428] on div "Listing provided by Contra Costa Association of Realtors" at bounding box center [907, 423] width 347 height 17
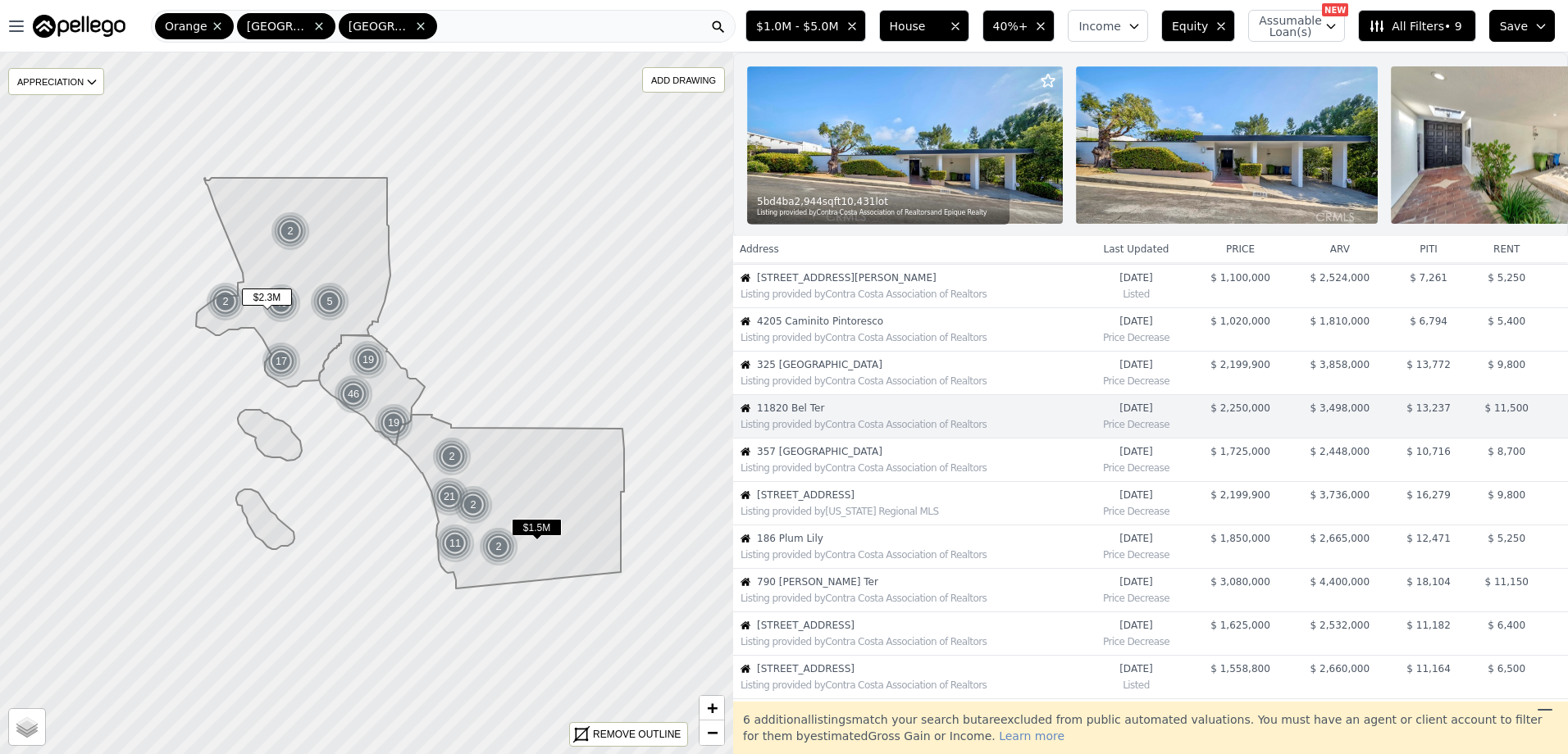
scroll to position [130, 0]
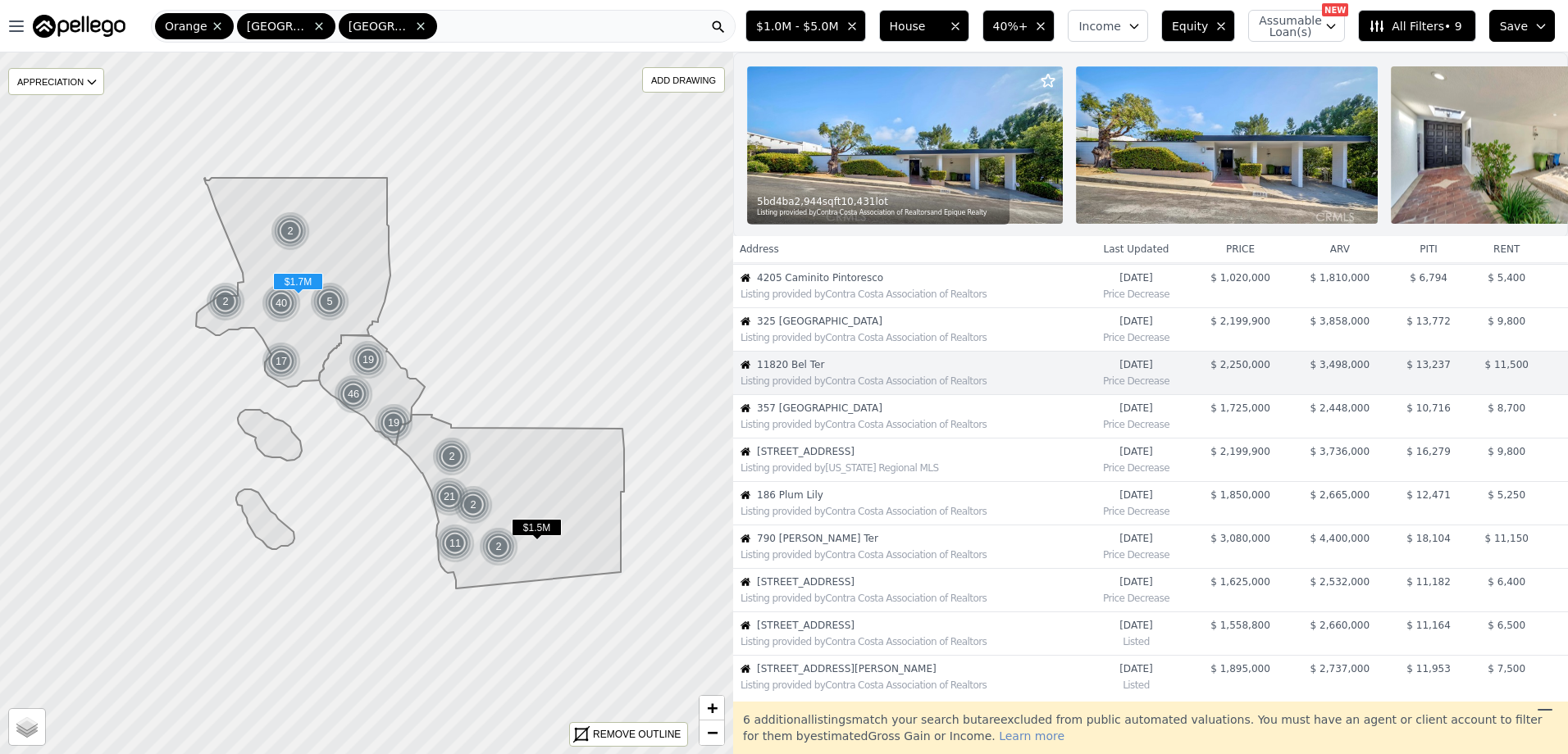
click at [921, 415] on span "357 [GEOGRAPHIC_DATA]" at bounding box center [918, 408] width 323 height 13
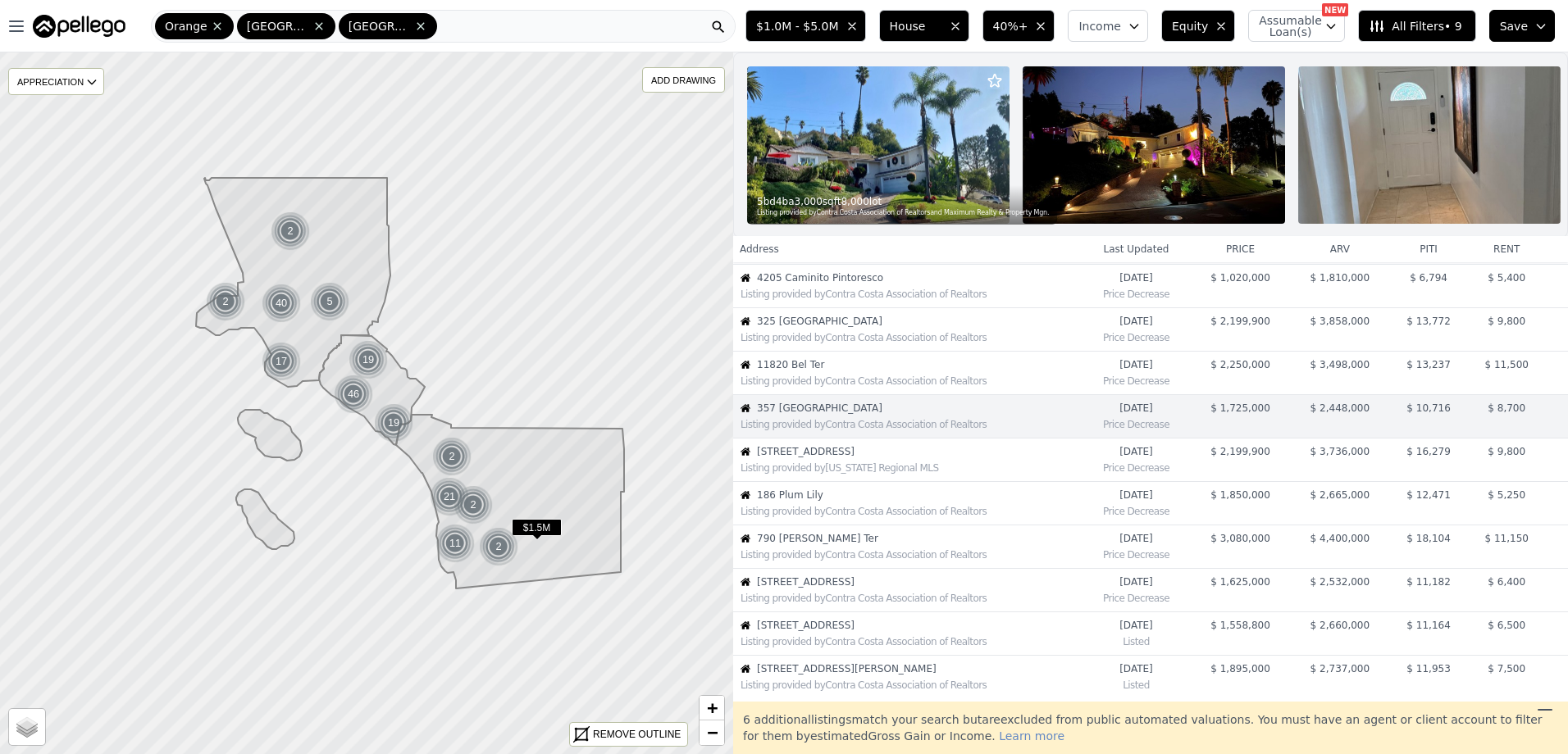
scroll to position [174, 0]
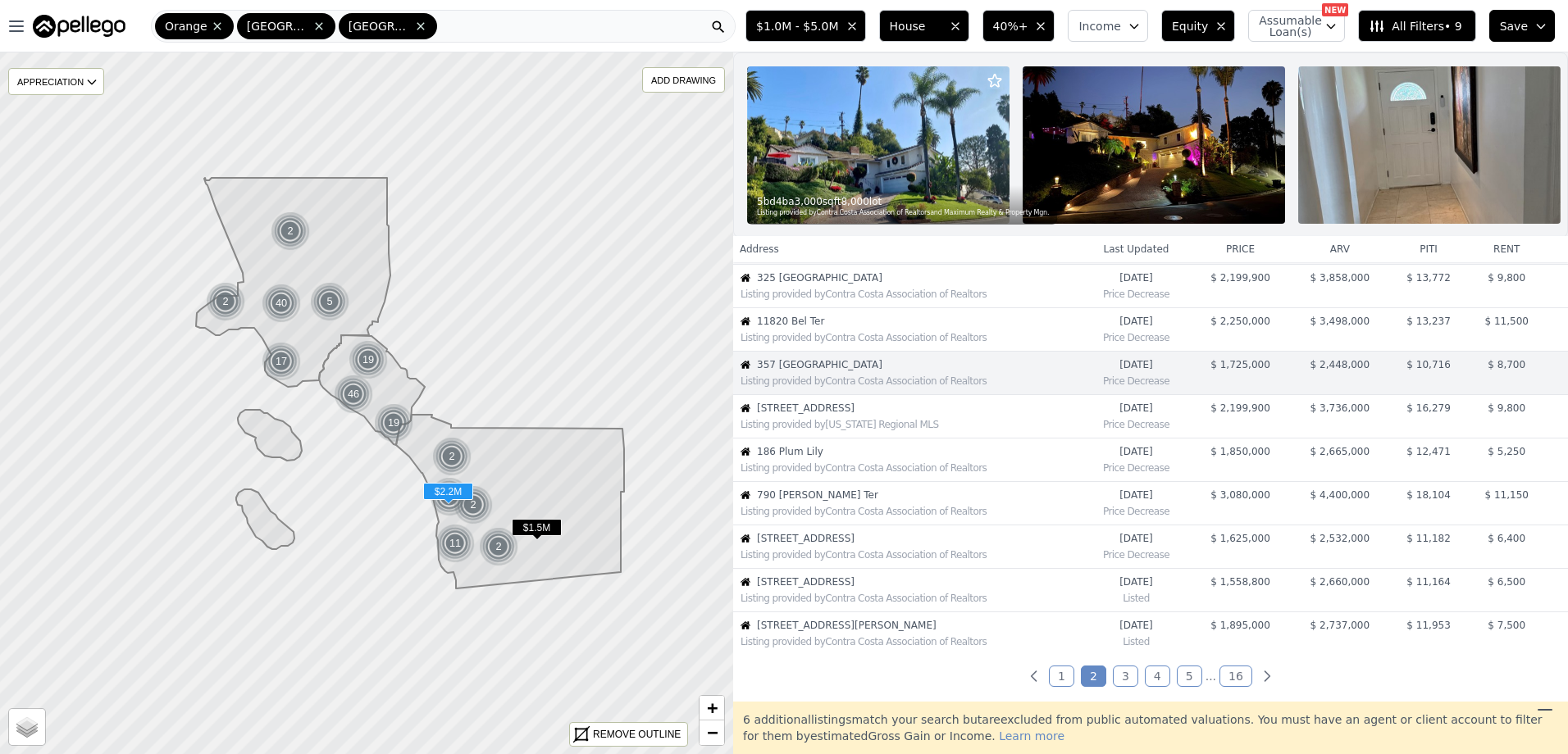
click at [844, 428] on div "Listing provided by [US_STATE] Regional MLS" at bounding box center [907, 423] width 347 height 17
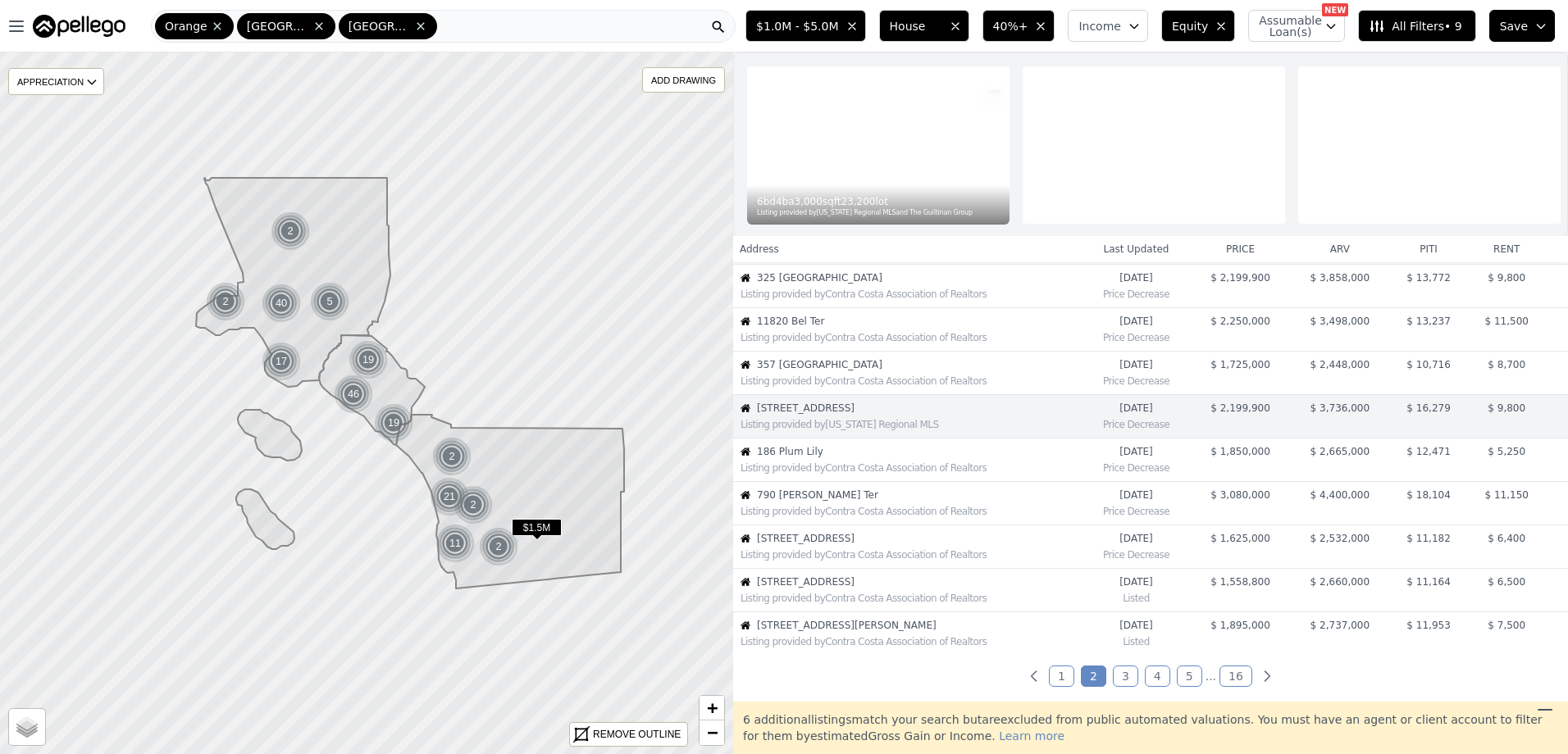
scroll to position [217, 0]
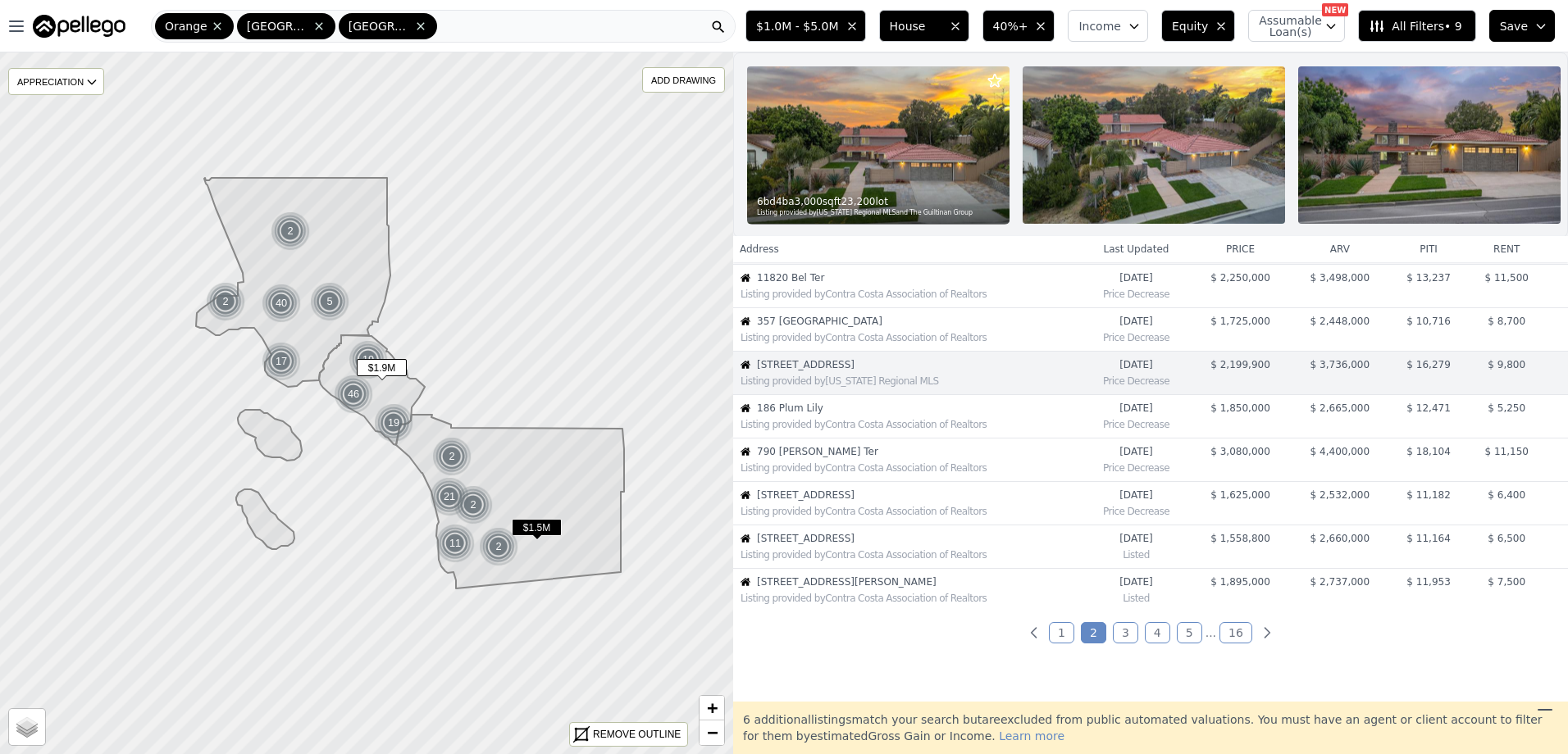
click at [844, 428] on div "Listing provided by Contra Costa Association of Realtors" at bounding box center [907, 423] width 347 height 17
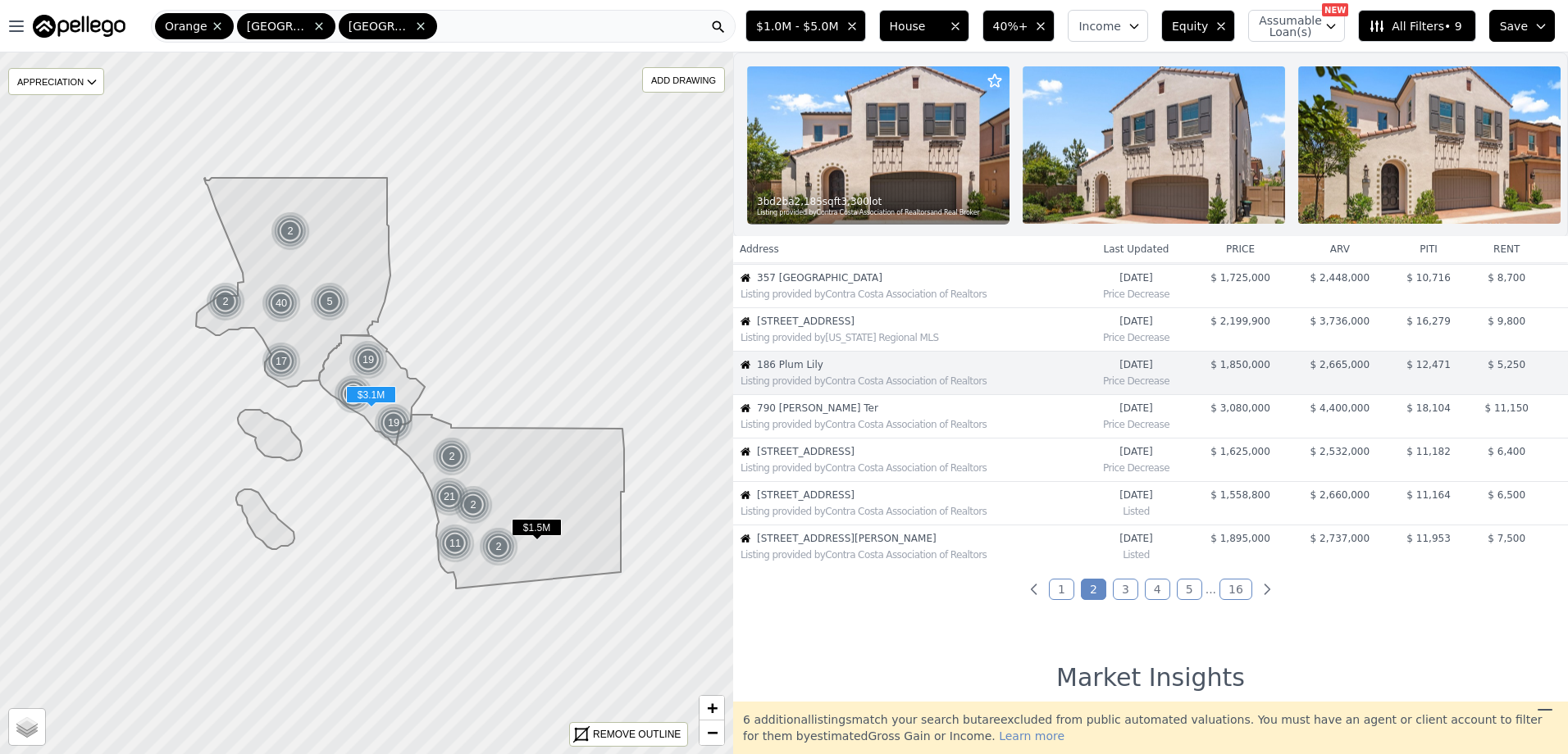
click at [844, 428] on div "Listing provided by Contra Costa Association of Realtors" at bounding box center [907, 423] width 347 height 17
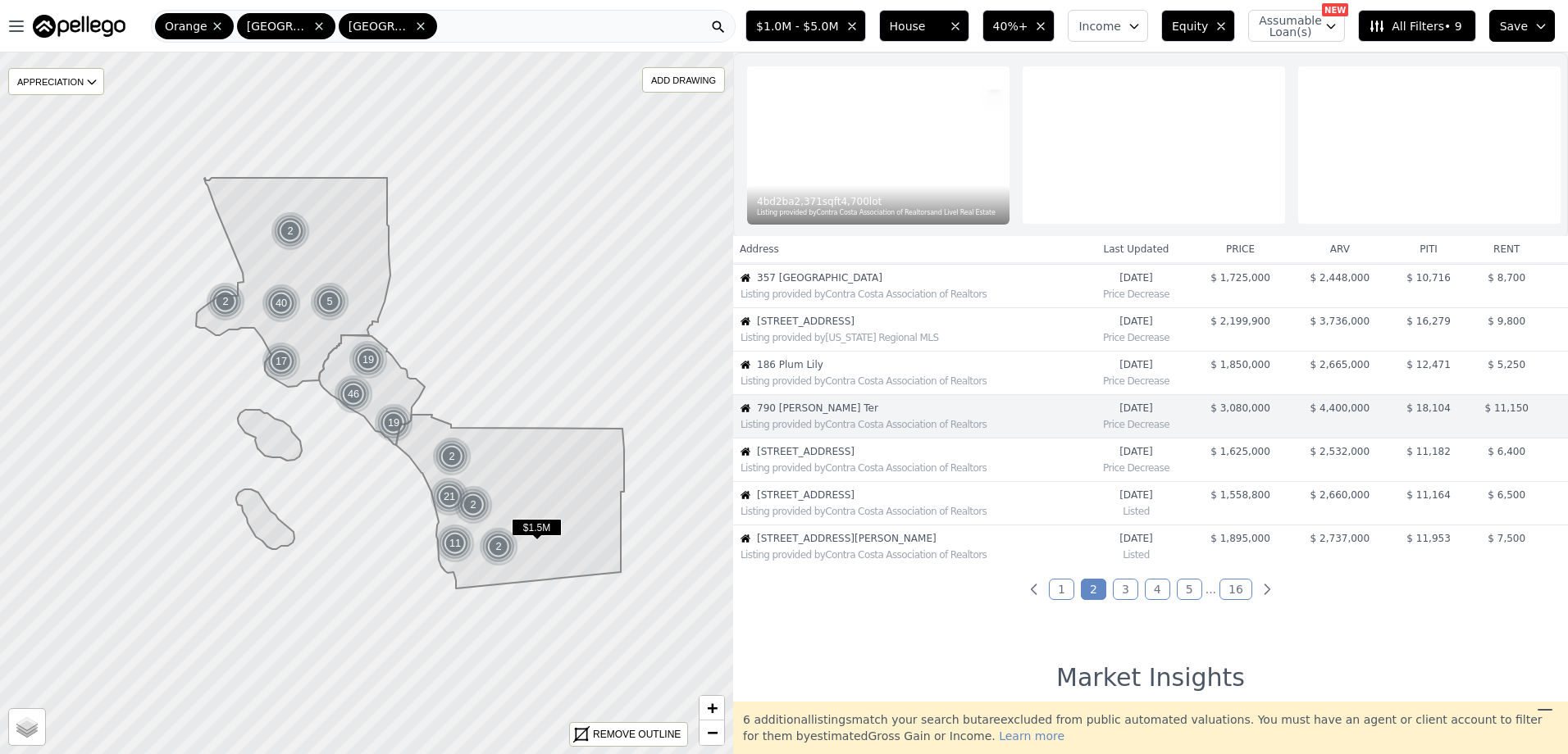
scroll to position [304, 0]
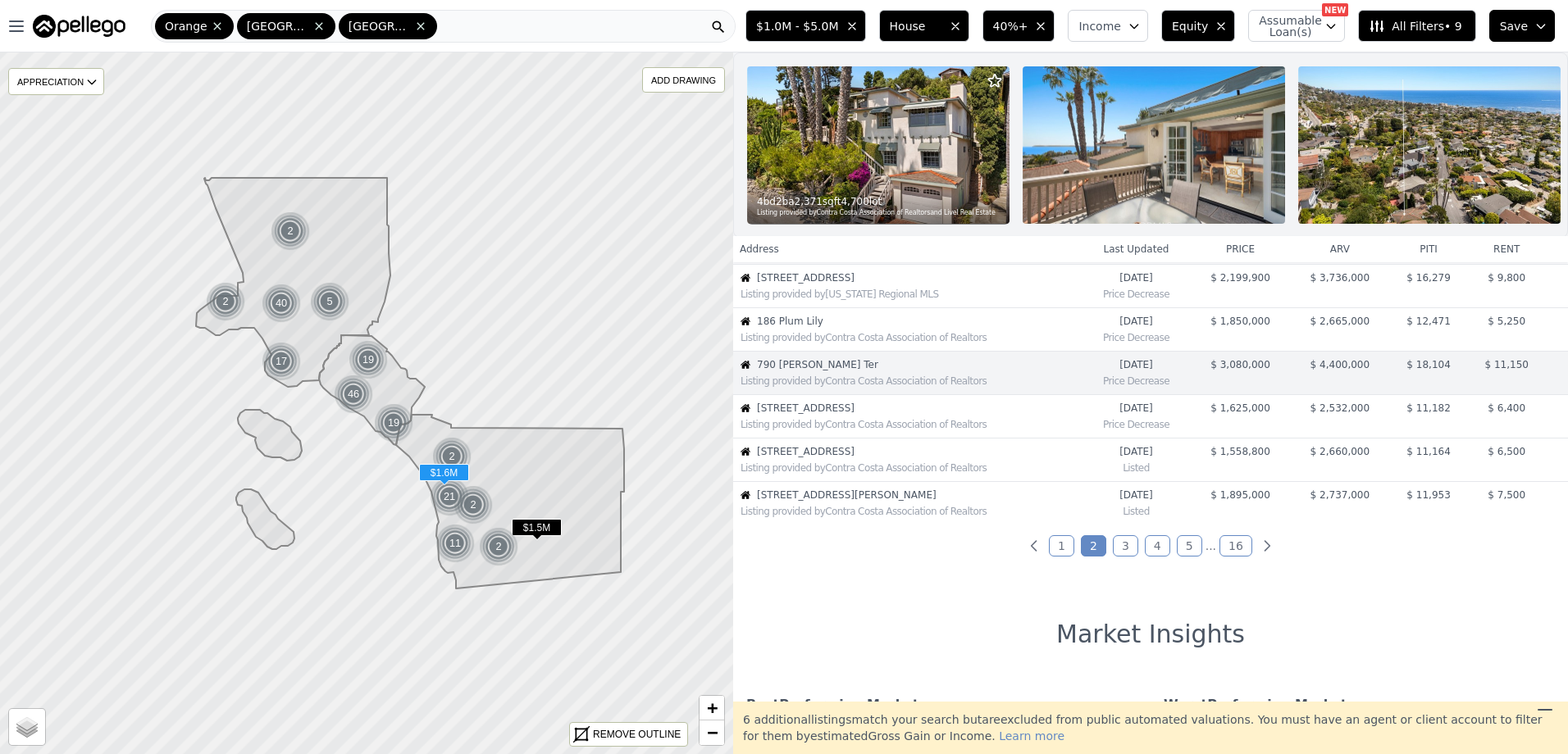
click at [844, 428] on div "Listing provided by Contra Costa Association of Realtors" at bounding box center [907, 423] width 347 height 17
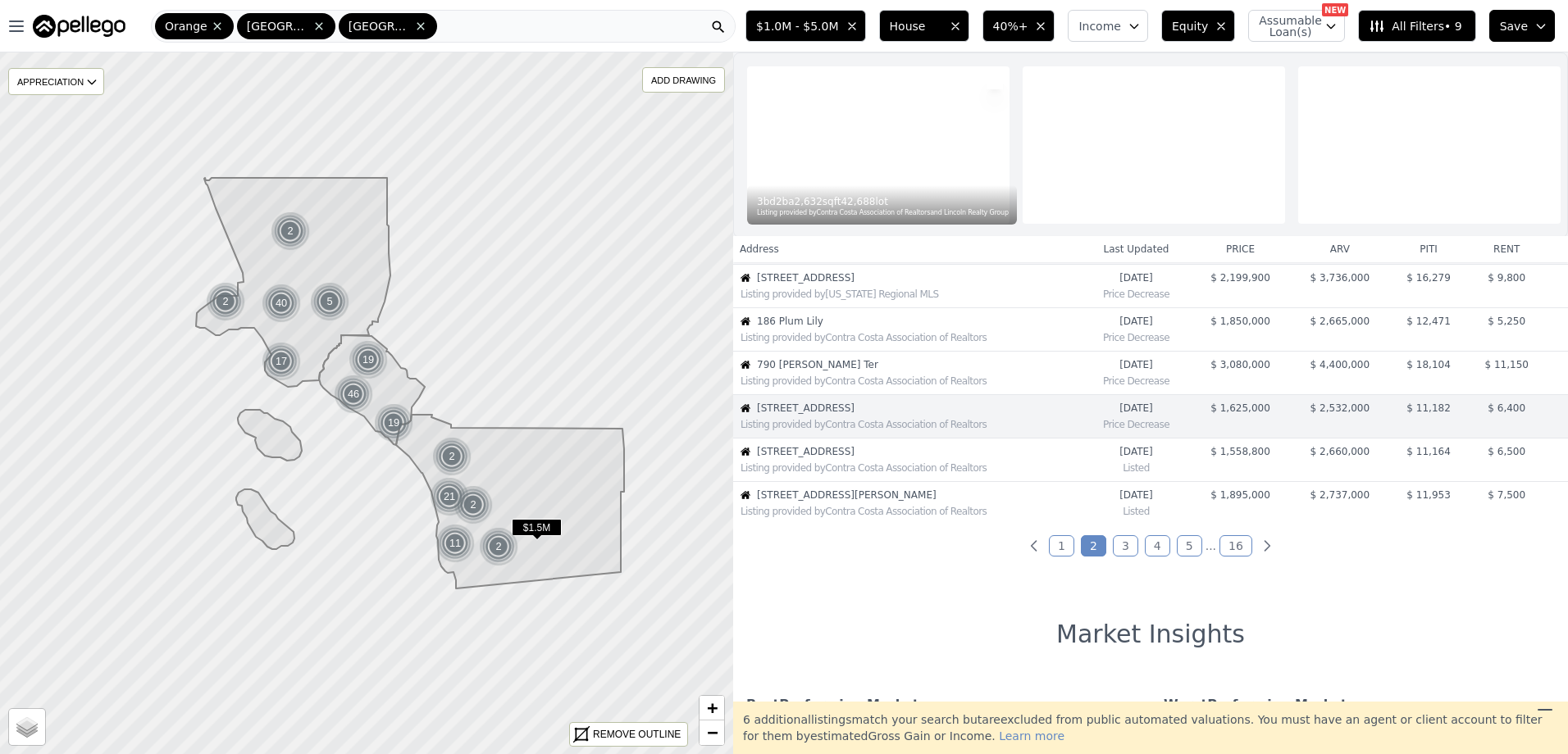
scroll to position [348, 0]
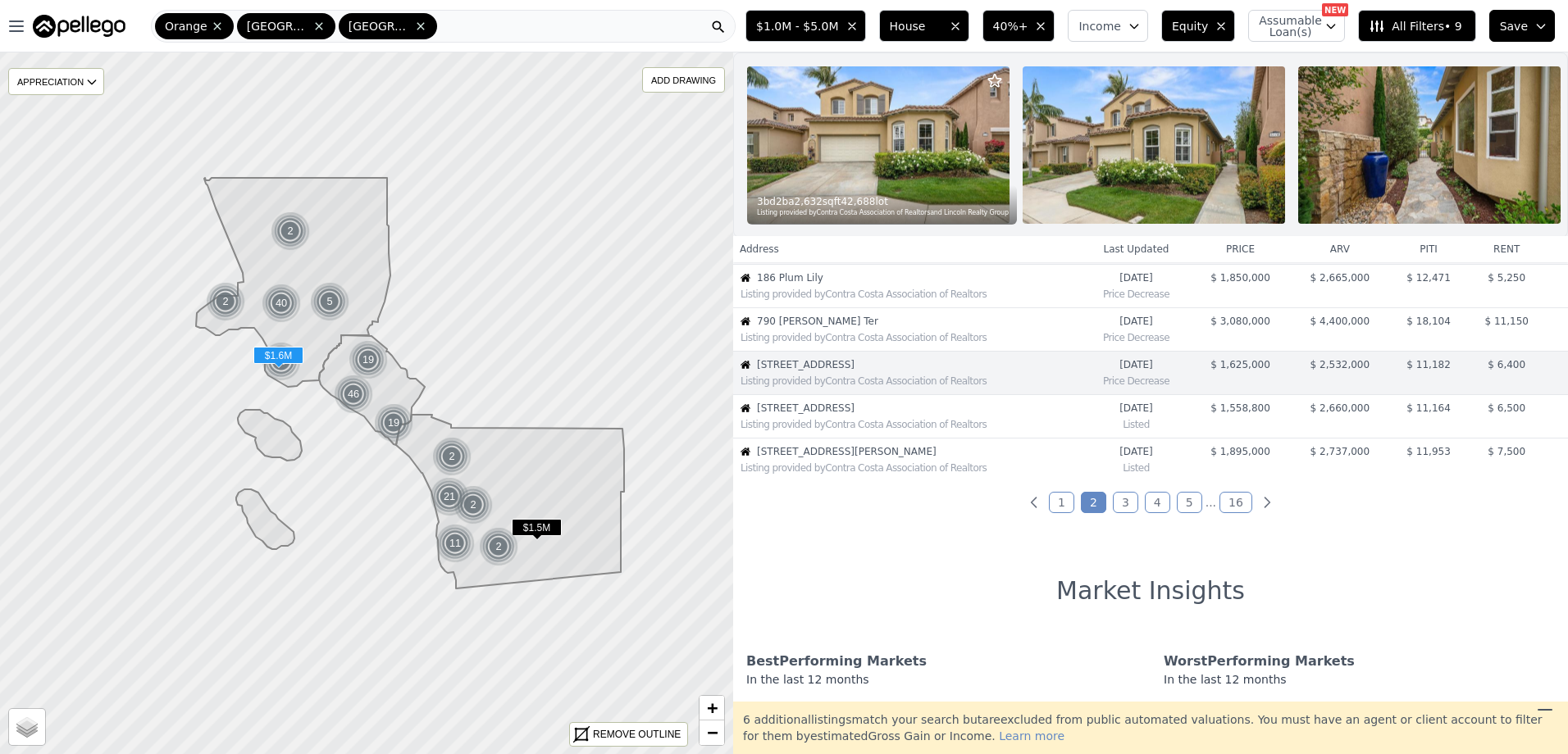
click at [844, 428] on div "Listing provided by Contra Costa Association of Realtors" at bounding box center [907, 423] width 347 height 17
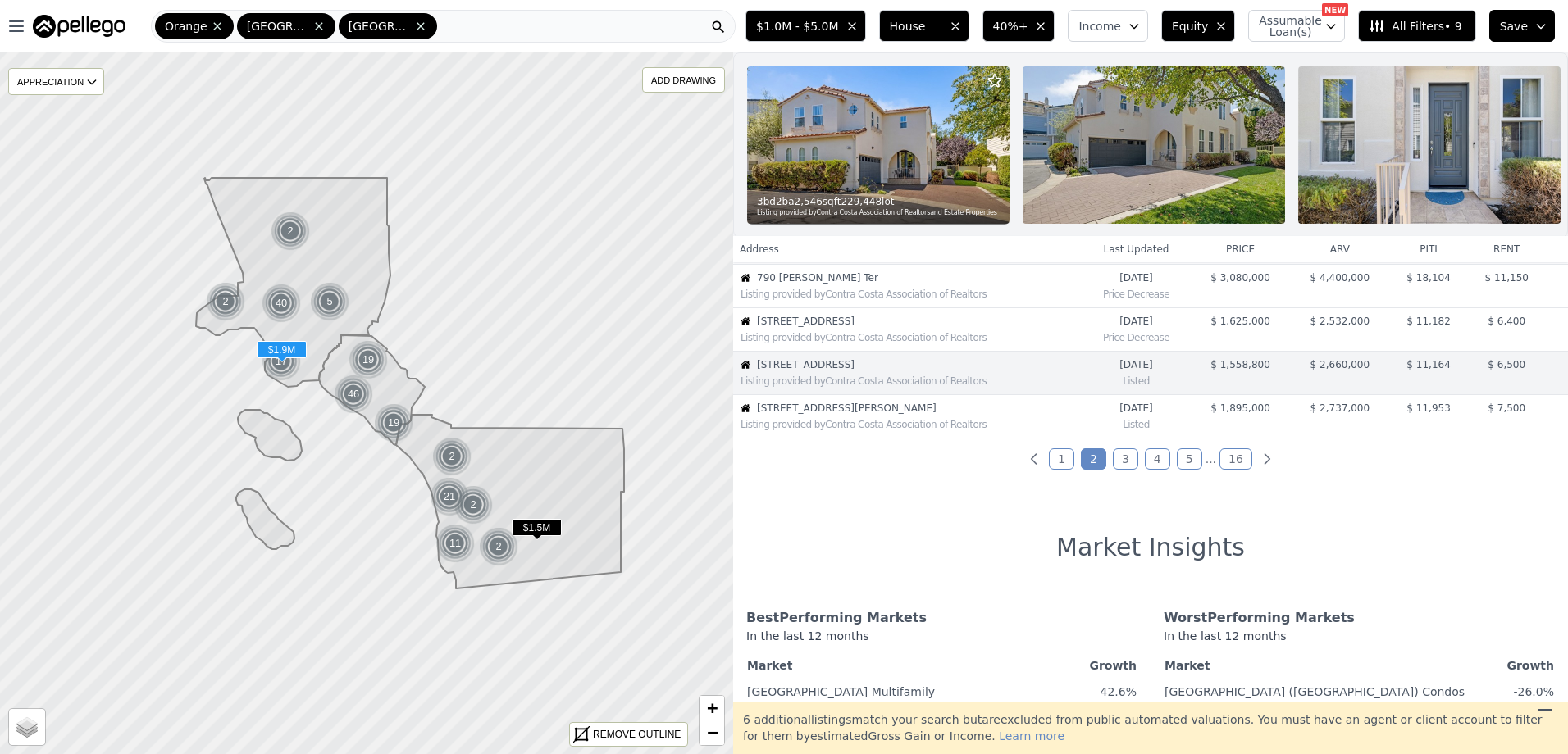
click at [844, 428] on div "Listing provided by Contra Costa Association of Realtors" at bounding box center [907, 423] width 347 height 17
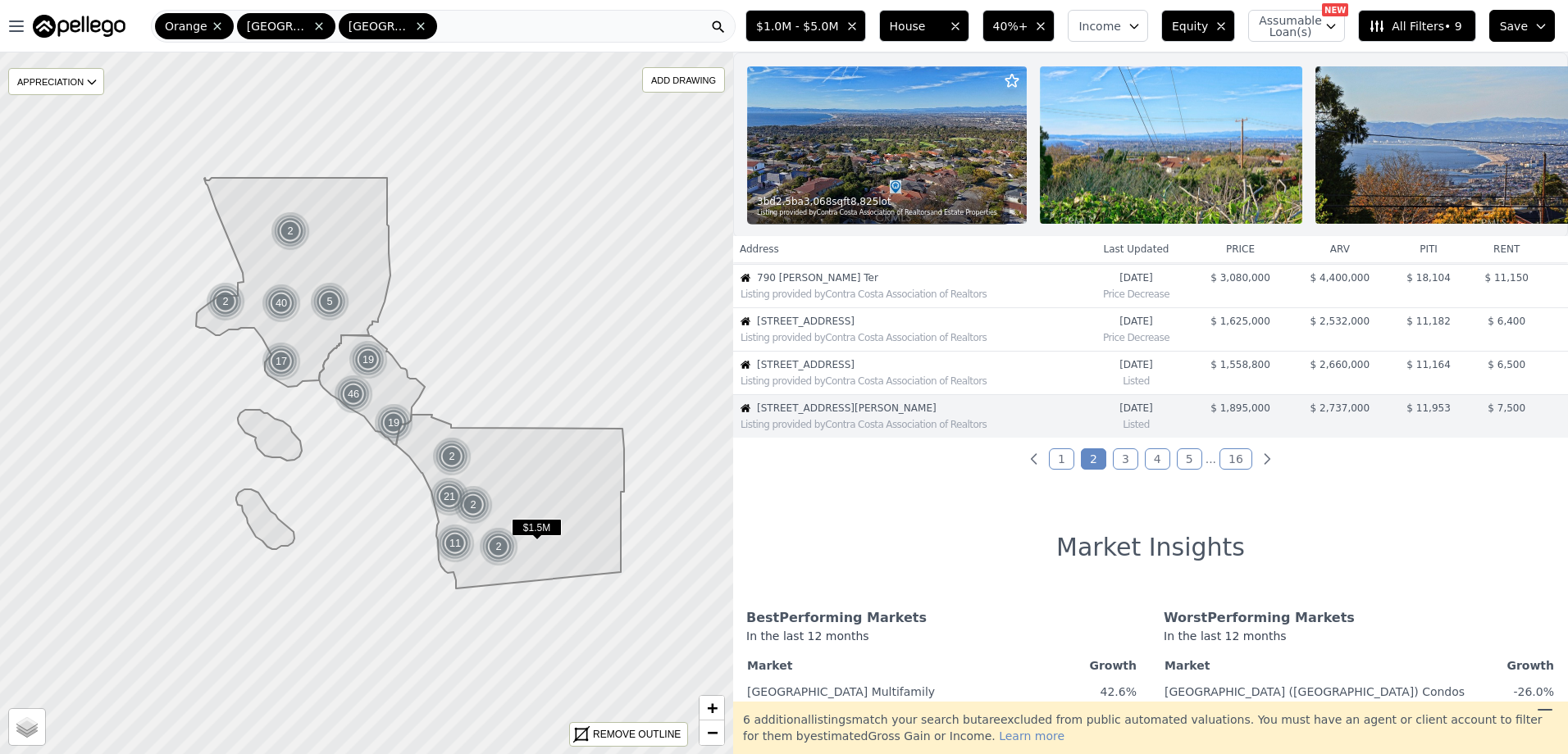
scroll to position [434, 0]
